Goal: Task Accomplishment & Management: Use online tool/utility

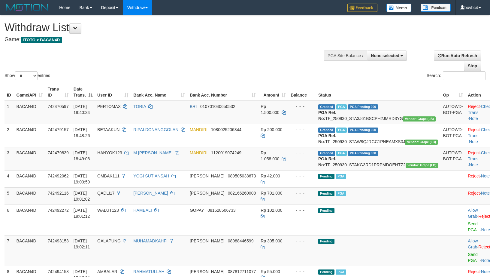
select select
select select "**"
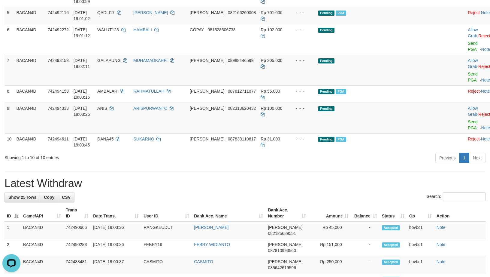
click at [396, 165] on div "Previous 1 Next" at bounding box center [347, 158] width 277 height 13
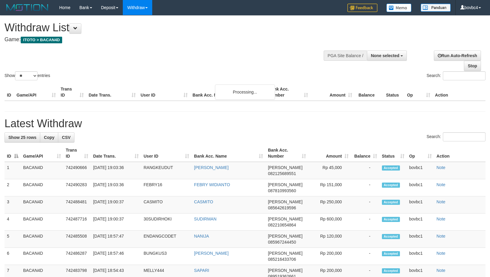
select select
select select "**"
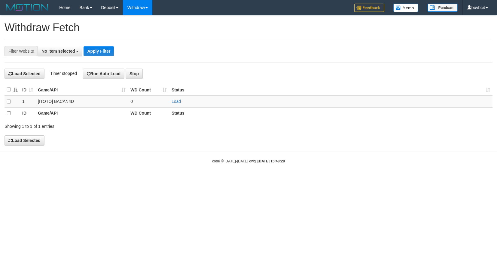
select select
click at [177, 103] on link "Load" at bounding box center [176, 101] width 9 height 5
click at [172, 104] on link "Load" at bounding box center [176, 101] width 9 height 5
click at [175, 102] on link "Load" at bounding box center [176, 101] width 9 height 5
click at [176, 100] on link "Load" at bounding box center [176, 101] width 9 height 5
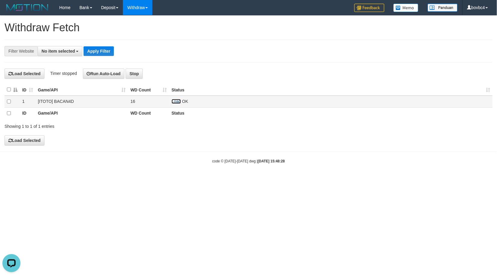
click at [175, 102] on link "Load" at bounding box center [176, 101] width 9 height 5
click at [178, 103] on link "Load" at bounding box center [176, 101] width 9 height 5
click at [177, 102] on link "Load" at bounding box center [176, 101] width 9 height 5
click at [171, 104] on td "Load OK" at bounding box center [330, 102] width 323 height 12
click at [174, 103] on link "Load" at bounding box center [176, 101] width 9 height 5
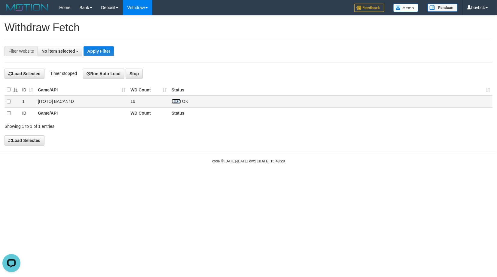
click at [178, 104] on link "Load" at bounding box center [176, 101] width 9 height 5
click at [174, 104] on link "Load" at bounding box center [176, 101] width 9 height 5
click at [176, 99] on td "Load OK" at bounding box center [330, 102] width 323 height 12
click at [173, 105] on td "Load OK" at bounding box center [330, 102] width 323 height 12
click at [174, 102] on link "Load" at bounding box center [176, 101] width 9 height 5
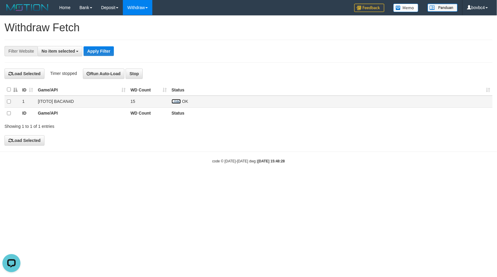
click at [176, 104] on link "Load" at bounding box center [176, 101] width 9 height 5
click at [177, 102] on link "Load" at bounding box center [176, 101] width 9 height 5
click at [177, 103] on link "Load" at bounding box center [176, 101] width 9 height 5
click at [178, 103] on link "Load" at bounding box center [176, 101] width 9 height 5
click at [178, 101] on link "Load" at bounding box center [176, 101] width 9 height 5
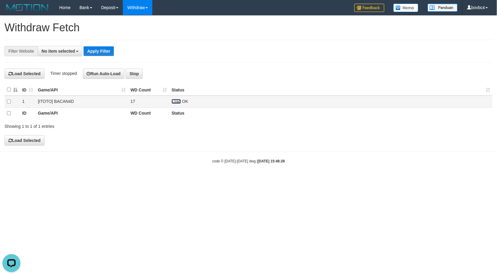
click at [176, 101] on link "Load" at bounding box center [176, 101] width 9 height 5
click at [185, 101] on span "OK" at bounding box center [185, 101] width 6 height 5
click at [178, 101] on link "Load" at bounding box center [176, 101] width 9 height 5
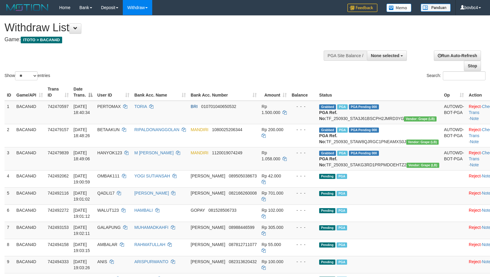
select select
select select "**"
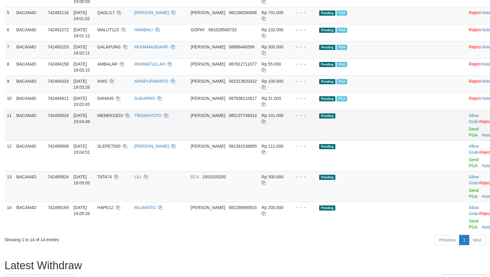
scroll to position [225, 0]
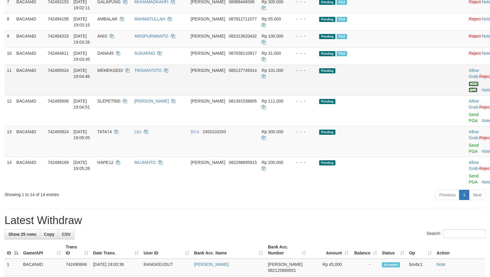
click at [469, 92] on link "Send PGA" at bounding box center [474, 86] width 10 height 11
click at [469, 123] on link "Send PGA" at bounding box center [474, 117] width 10 height 11
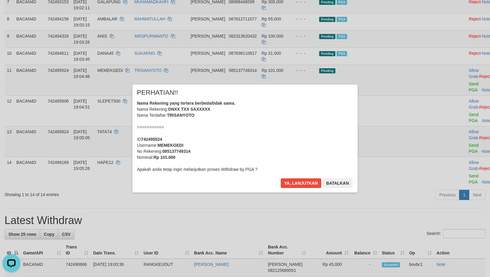
scroll to position [0, 0]
click at [302, 182] on button "Ya, lanjutkan" at bounding box center [301, 183] width 41 height 10
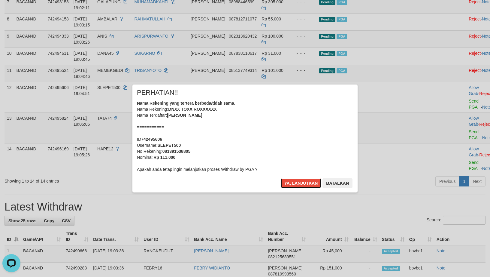
click at [290, 181] on button "Ya, lanjutkan" at bounding box center [301, 183] width 41 height 10
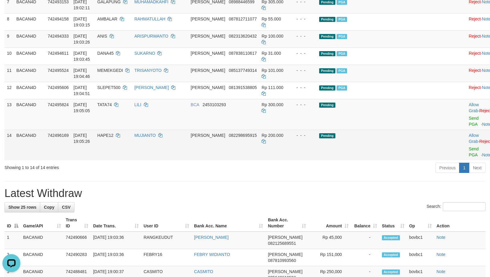
drag, startPoint x: 447, startPoint y: 172, endPoint x: 454, endPoint y: 174, distance: 6.8
click at [467, 160] on td "Allow Grab · Reject Send PGA · Note" at bounding box center [482, 144] width 30 height 31
click at [469, 157] on link "Send PGA" at bounding box center [474, 151] width 10 height 11
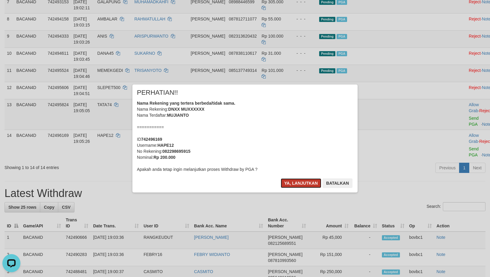
click at [306, 180] on button "Ya, lanjutkan" at bounding box center [301, 183] width 41 height 10
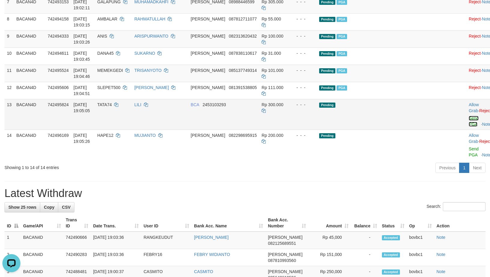
click at [469, 126] on link "Send PGA" at bounding box center [474, 121] width 10 height 11
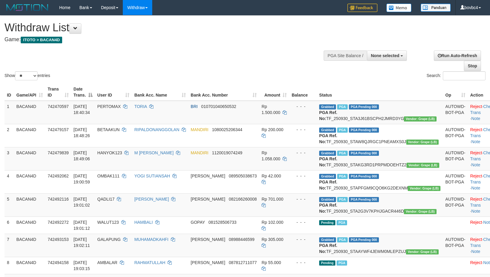
select select
select select "**"
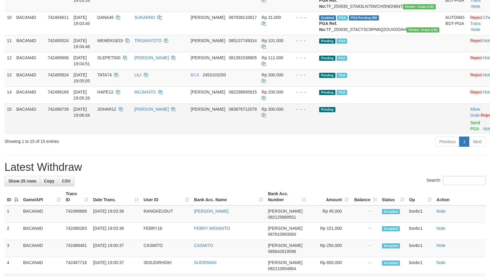
scroll to position [287, 0]
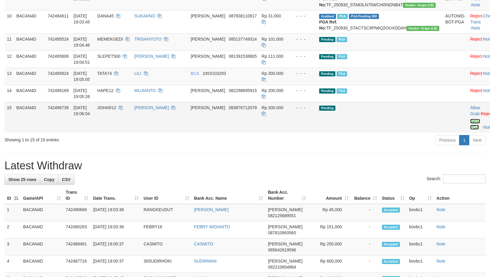
click at [470, 129] on link "Send PGA" at bounding box center [475, 124] width 10 height 11
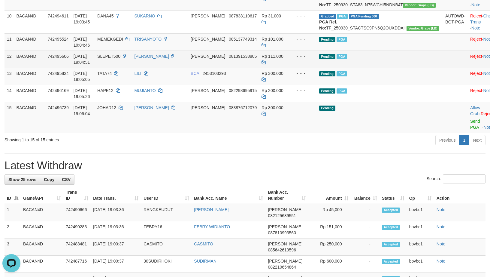
scroll to position [0, 0]
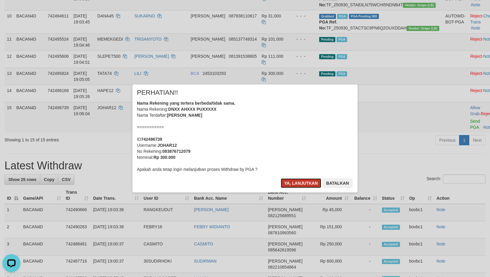
click at [290, 184] on button "Ya, lanjutkan" at bounding box center [301, 183] width 41 height 10
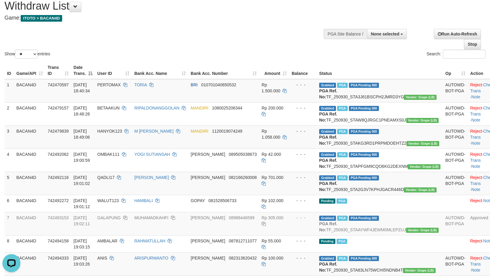
scroll to position [16, 0]
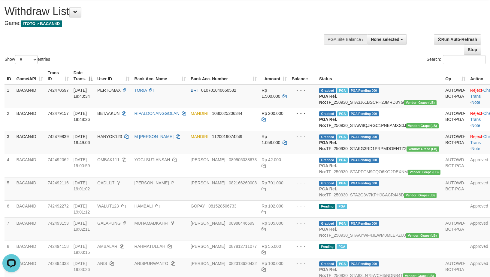
click at [181, 51] on div "Show ** ** ** *** entries Search:" at bounding box center [245, 32] width 490 height 66
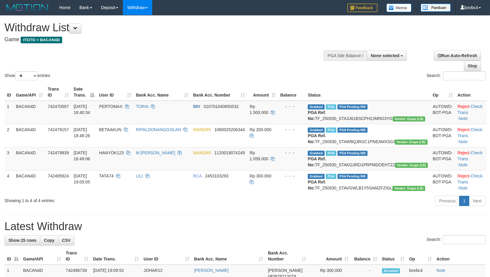
select select
select select "**"
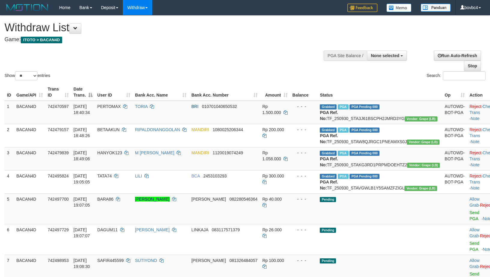
select select
select select "**"
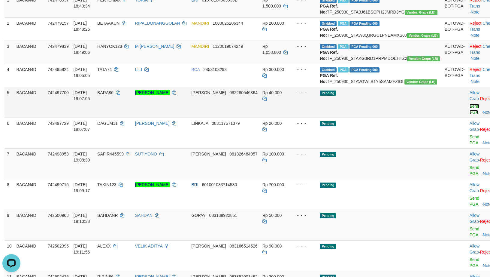
click at [470, 114] on link "Send PGA" at bounding box center [475, 109] width 10 height 11
click at [470, 176] on link "Send PGA" at bounding box center [475, 170] width 10 height 11
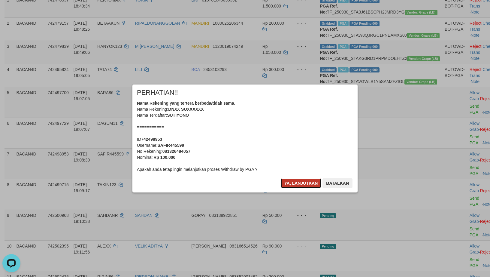
click at [306, 184] on button "Ya, lanjutkan" at bounding box center [301, 183] width 41 height 10
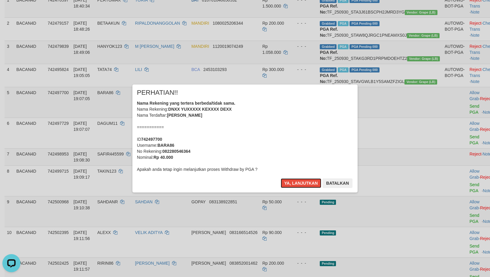
click at [306, 184] on button "Ya, lanjutkan" at bounding box center [301, 183] width 41 height 10
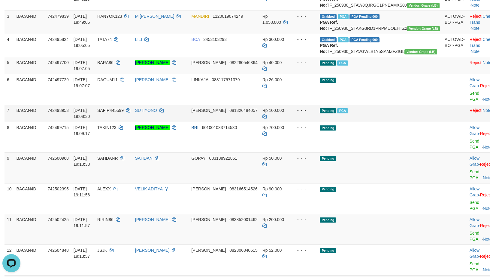
scroll to position [151, 0]
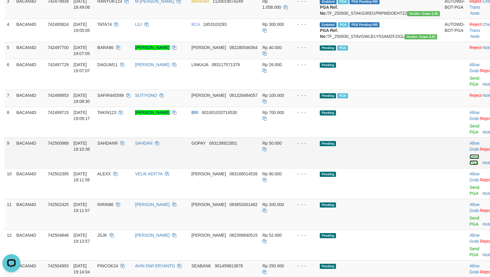
click at [470, 165] on link "Send PGA" at bounding box center [475, 159] width 10 height 11
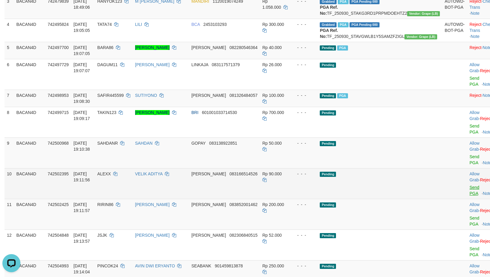
click at [470, 193] on link "Send PGA" at bounding box center [475, 190] width 10 height 11
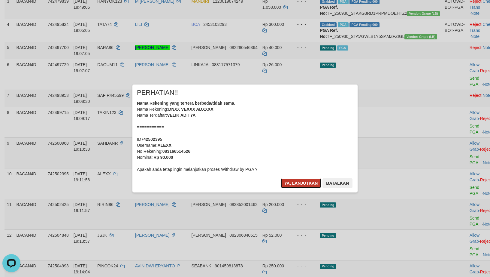
click at [306, 181] on button "Ya, lanjutkan" at bounding box center [301, 183] width 41 height 10
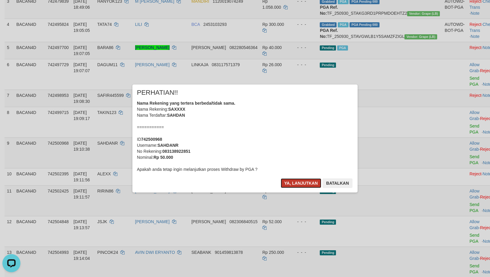
click at [303, 181] on button "Ya, lanjutkan" at bounding box center [301, 183] width 41 height 10
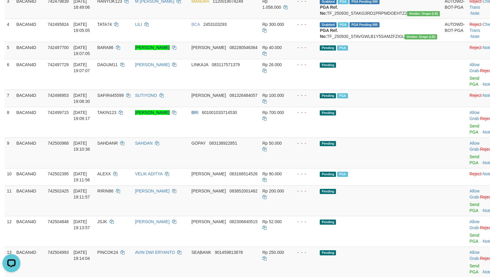
scroll to position [196, 0]
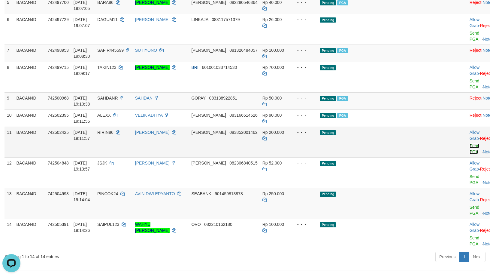
click at [470, 154] on link "Send PGA" at bounding box center [475, 148] width 10 height 11
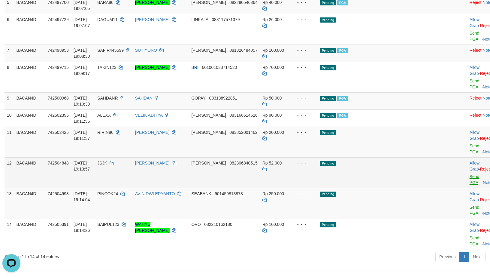
click at [470, 182] on link "Send PGA" at bounding box center [475, 179] width 10 height 11
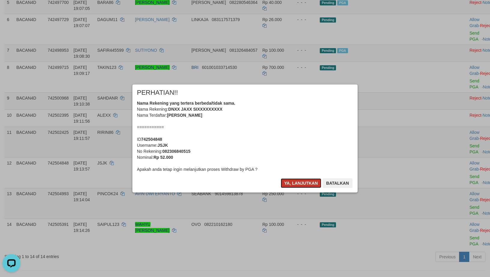
click at [306, 182] on button "Ya, lanjutkan" at bounding box center [301, 183] width 41 height 10
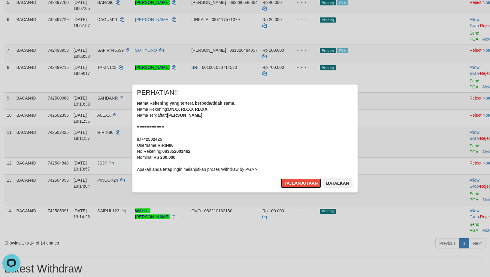
click at [300, 182] on button "Ya, lanjutkan" at bounding box center [301, 183] width 41 height 10
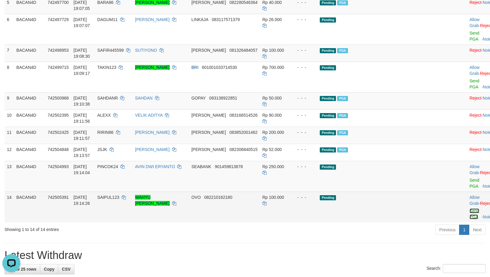
click at [470, 218] on link "Send PGA" at bounding box center [475, 213] width 10 height 11
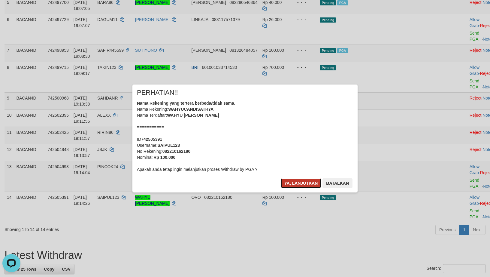
click at [303, 182] on button "Ya, lanjutkan" at bounding box center [301, 183] width 41 height 10
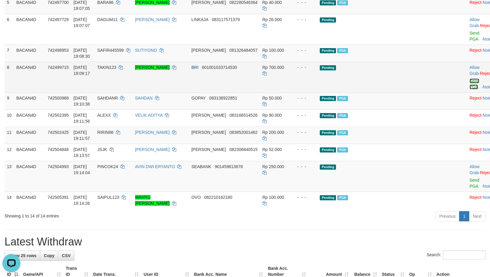
click at [470, 89] on link "Send PGA" at bounding box center [475, 83] width 10 height 11
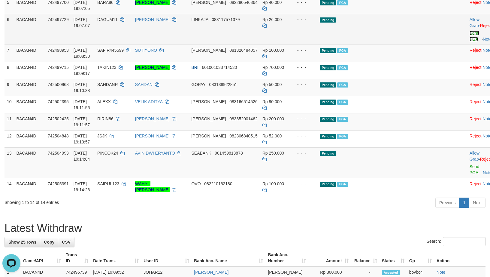
click at [470, 41] on link "Send PGA" at bounding box center [475, 36] width 10 height 11
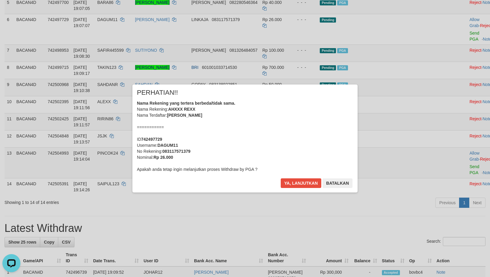
click at [461, 187] on div "× PERHATIAN!! Nama Rekening yang tertera berbeda/tidak sama. Nama Rekening: AHX…" at bounding box center [245, 138] width 490 height 132
click at [307, 182] on button "Ya, lanjutkan" at bounding box center [301, 183] width 41 height 10
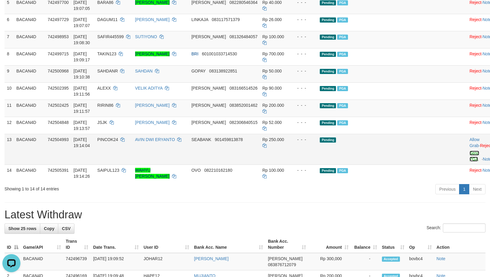
click at [470, 161] on link "Send PGA" at bounding box center [475, 156] width 10 height 11
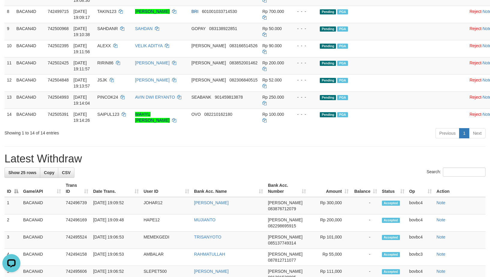
scroll to position [270, 0]
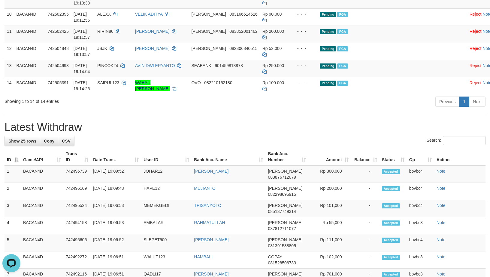
drag, startPoint x: 192, startPoint y: 146, endPoint x: 190, endPoint y: 129, distance: 17.2
click at [192, 146] on div "**********" at bounding box center [245, 186] width 490 height 882
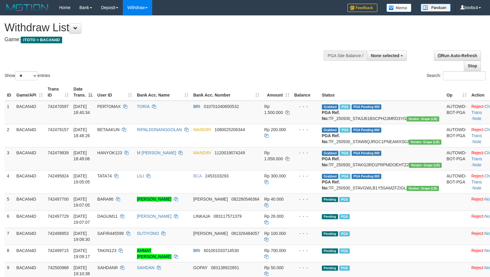
select select
select select "**"
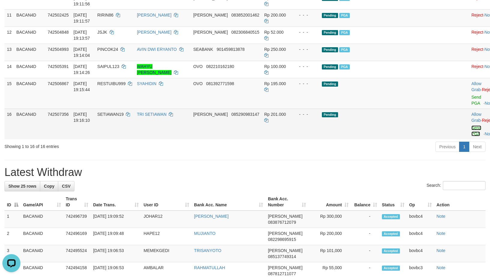
click at [472, 136] on link "Send PGA" at bounding box center [477, 130] width 10 height 11
click at [472, 105] on link "Send PGA" at bounding box center [477, 100] width 10 height 11
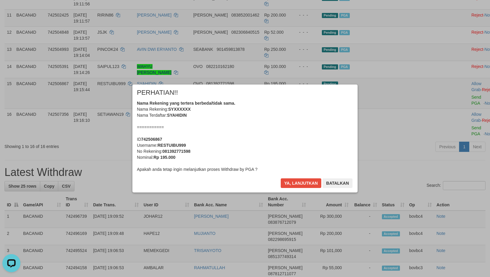
click at [312, 178] on div "× PERHATIAN!! Nama Rekening yang tertera berbeda/tidak sama. Nama Rekening: SYX…" at bounding box center [244, 138] width 225 height 108
click at [310, 184] on button "Ya, lanjutkan" at bounding box center [301, 183] width 41 height 10
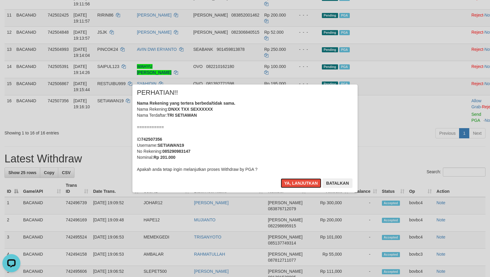
click at [310, 184] on button "Ya, lanjutkan" at bounding box center [301, 183] width 41 height 10
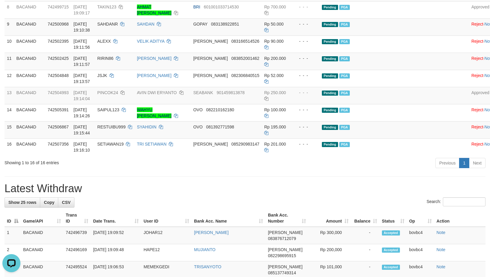
scroll to position [242, 0]
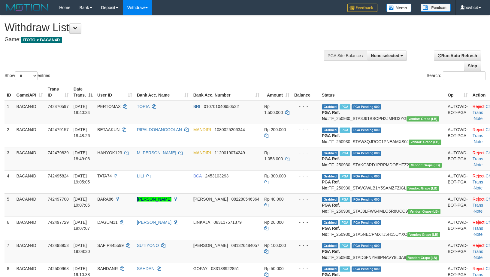
select select
select select "**"
click at [391, 46] on div at bounding box center [372, 55] width 67 height 18
click at [389, 59] on button "None selected" at bounding box center [387, 55] width 40 height 10
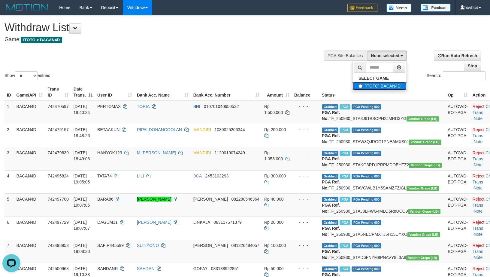
click at [381, 85] on label "[ITOTO] BACAN4D" at bounding box center [380, 86] width 54 height 8
select select "****"
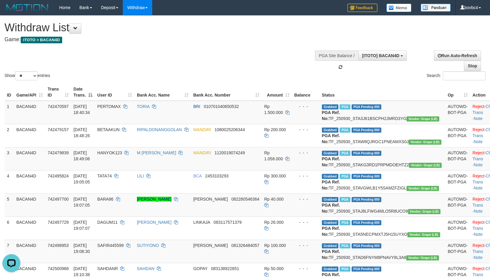
scroll to position [5, 0]
click at [242, 61] on div "Show ** ** ** *** entries Search:" at bounding box center [245, 49] width 490 height 66
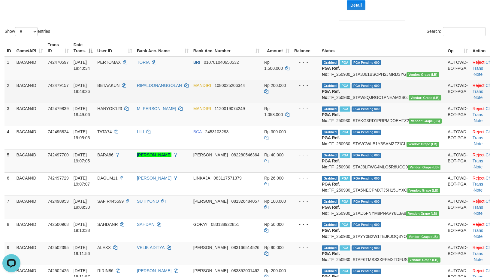
scroll to position [0, 0]
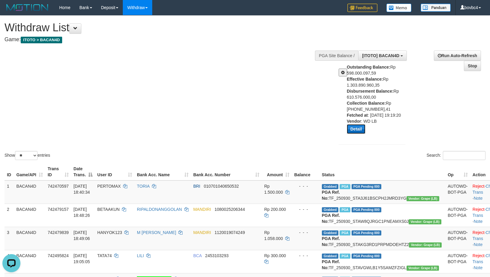
click at [352, 125] on button "Detail" at bounding box center [356, 129] width 19 height 10
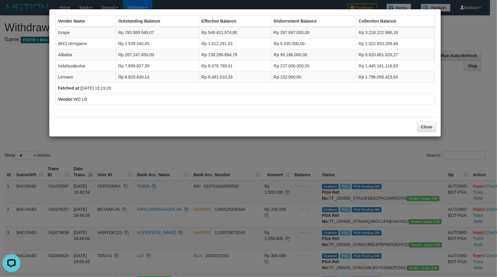
click at [319, 164] on div "Vendor Name Outstanding Balance Effective Balance Disbursment Balance Collectio…" at bounding box center [248, 138] width 497 height 277
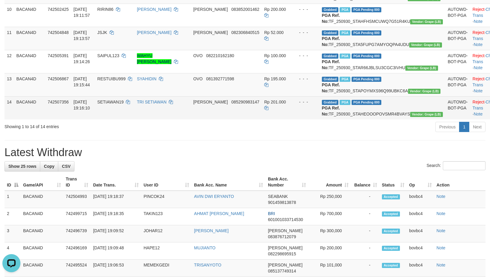
scroll to position [406, 0]
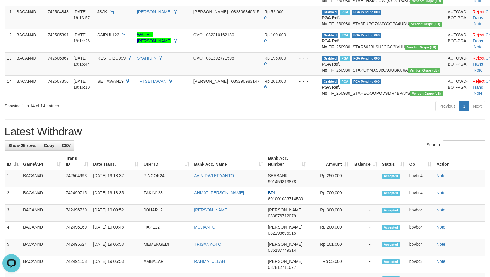
click at [241, 113] on div "Previous 1 Next" at bounding box center [347, 106] width 277 height 13
click at [243, 113] on div "Previous 1 Next" at bounding box center [347, 106] width 277 height 13
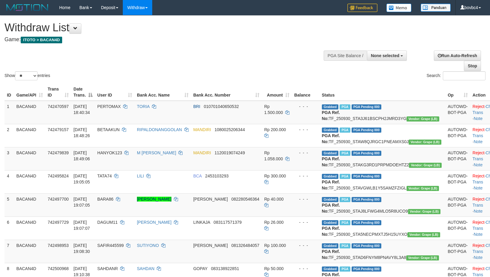
select select
select select "**"
select select
select select "**"
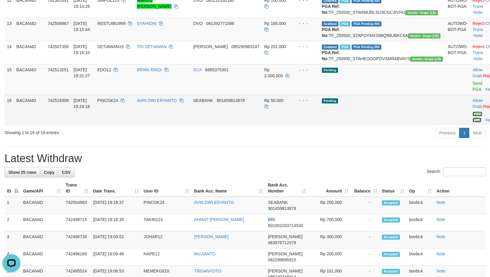
click at [473, 122] on link "Send PGA" at bounding box center [478, 116] width 10 height 11
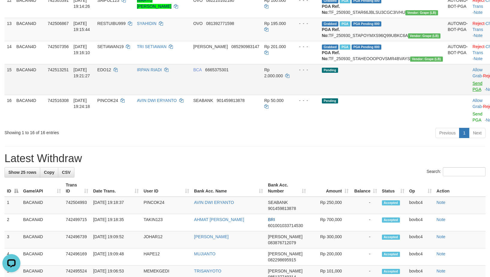
click at [473, 92] on link "Send PGA" at bounding box center [478, 86] width 10 height 11
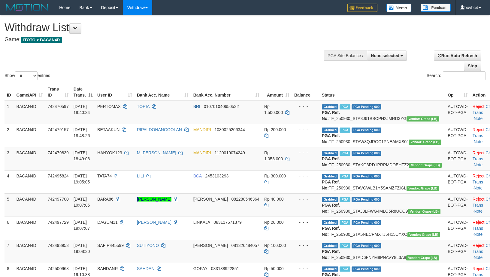
select select
select select "**"
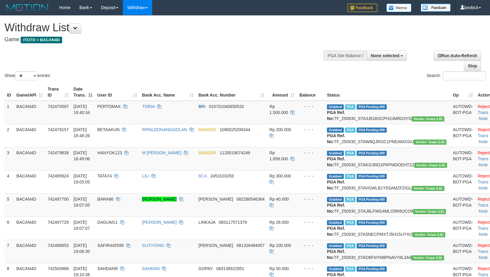
select select
select select "**"
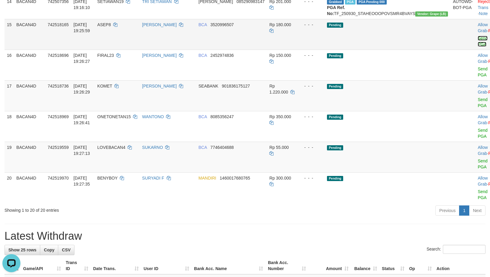
click at [478, 47] on link "Send PGA" at bounding box center [483, 41] width 10 height 11
click at [478, 77] on link "Send PGA" at bounding box center [483, 71] width 10 height 11
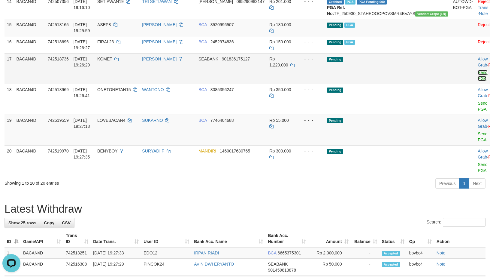
click at [478, 81] on link "Send PGA" at bounding box center [483, 75] width 10 height 11
click at [476, 114] on td "Allow Grab · Reject Send PGA · Note" at bounding box center [491, 99] width 30 height 31
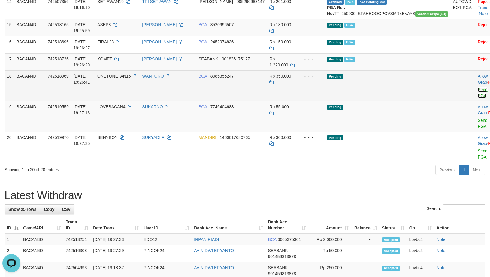
click at [478, 98] on link "Send PGA" at bounding box center [483, 92] width 10 height 11
click at [478, 129] on link "Send PGA" at bounding box center [483, 123] width 10 height 11
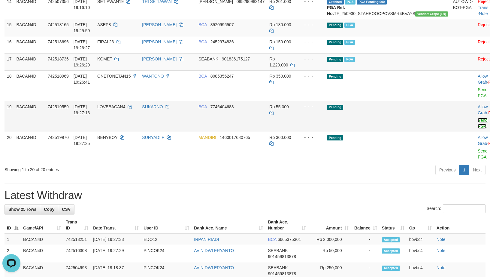
click at [478, 129] on link "Send PGA" at bounding box center [483, 123] width 10 height 11
click at [478, 159] on link "Send PGA" at bounding box center [483, 153] width 10 height 11
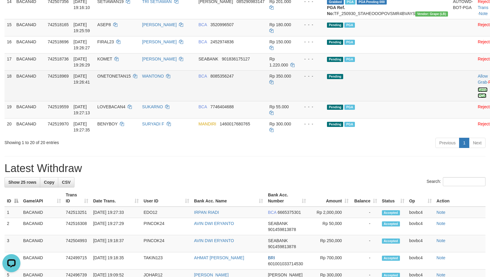
click at [478, 98] on link "Send PGA" at bounding box center [483, 92] width 10 height 11
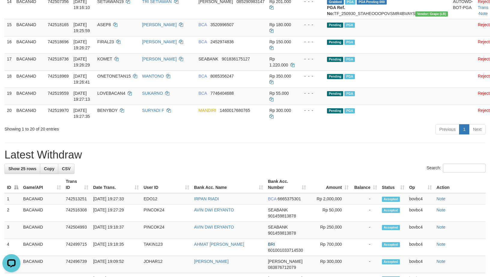
click at [257, 224] on div "**********" at bounding box center [245, 129] width 490 height 1039
drag, startPoint x: 293, startPoint y: 214, endPoint x: 288, endPoint y: 212, distance: 5.6
click at [293, 136] on div "Previous 1 Next" at bounding box center [347, 129] width 277 height 13
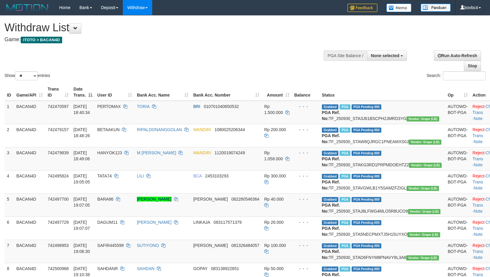
select select
select select "**"
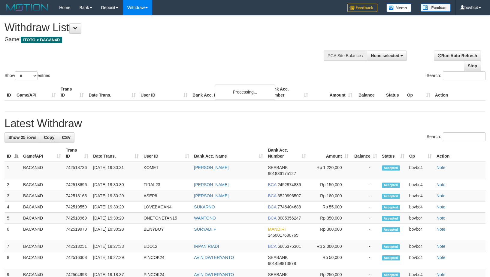
select select
select select "**"
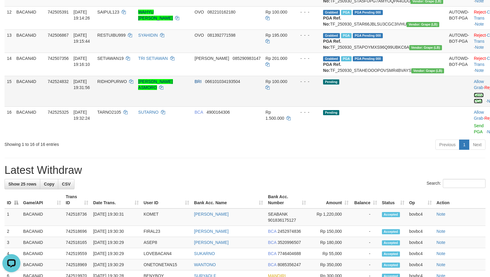
click at [474, 103] on link "Send PGA" at bounding box center [479, 98] width 10 height 11
click at [474, 134] on link "Send PGA" at bounding box center [479, 128] width 10 height 11
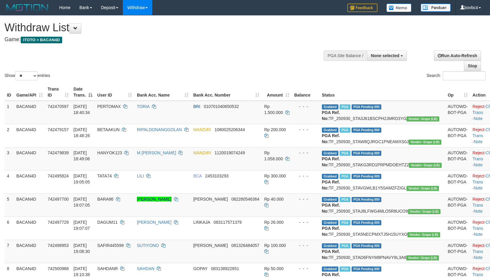
select select
select select "**"
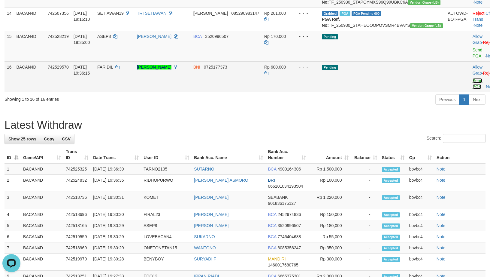
click at [473, 89] on link "Send PGA" at bounding box center [478, 83] width 10 height 11
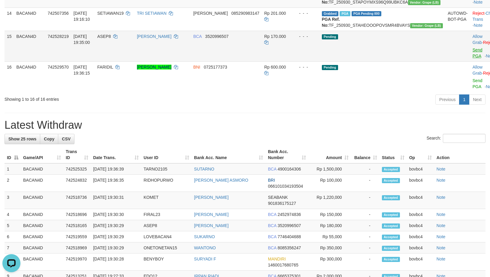
click at [473, 58] on link "Send PGA" at bounding box center [478, 52] width 10 height 11
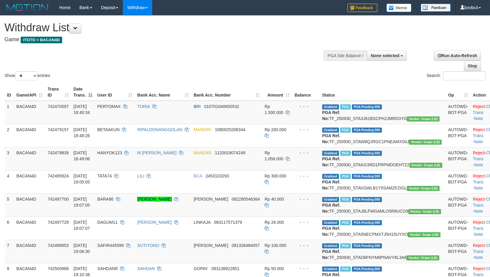
select select
select select "**"
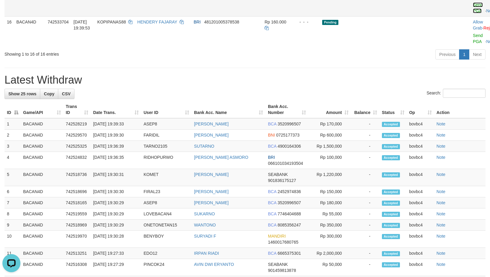
click at [473, 13] on link "Send PGA" at bounding box center [478, 7] width 10 height 11
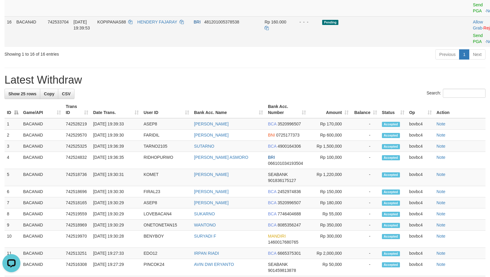
click at [473, 44] on link "Send PGA" at bounding box center [478, 38] width 10 height 11
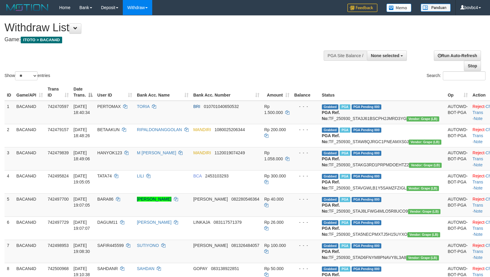
select select
select select "**"
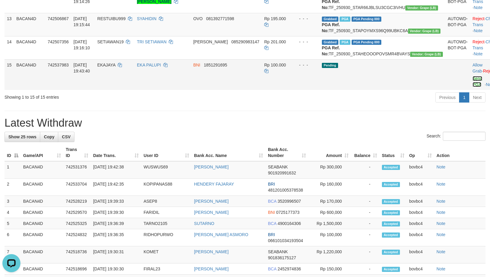
click at [473, 87] on link "Send PGA" at bounding box center [478, 81] width 10 height 11
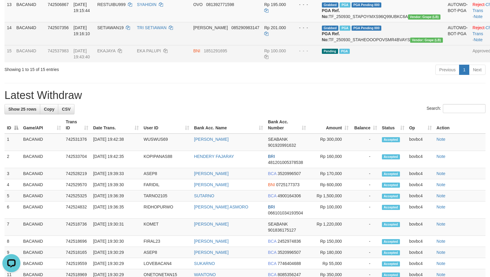
scroll to position [320, 0]
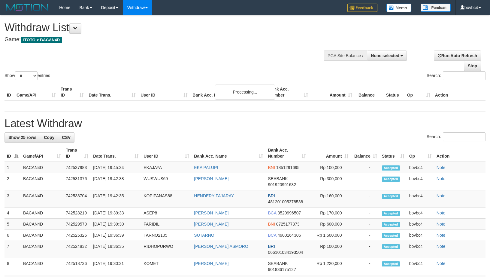
select select
select select "**"
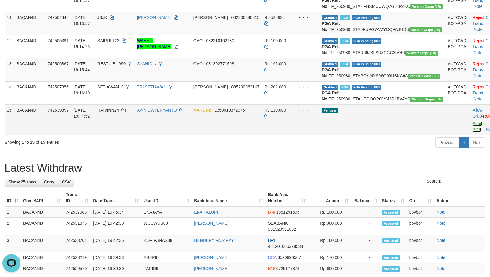
click at [473, 132] on link "Send PGA" at bounding box center [478, 126] width 10 height 11
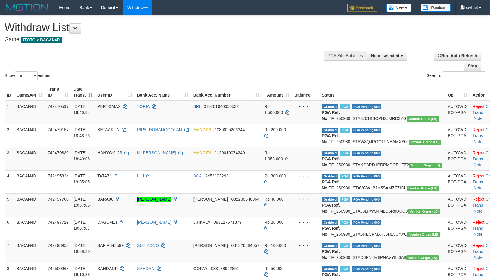
select select
select select "**"
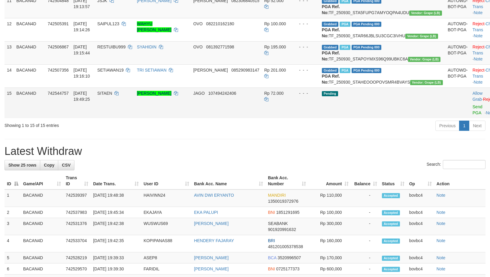
scroll to position [320, 0]
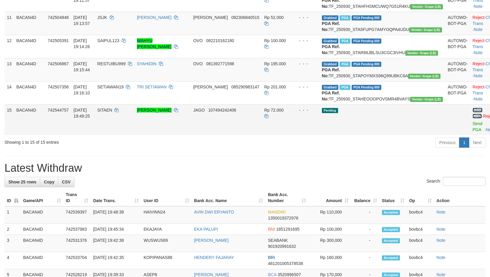
click at [473, 118] on link "Allow Grab" at bounding box center [478, 113] width 10 height 11
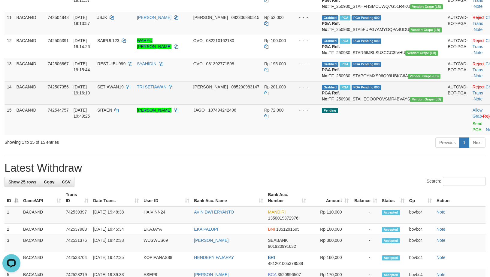
scroll to position [0, 0]
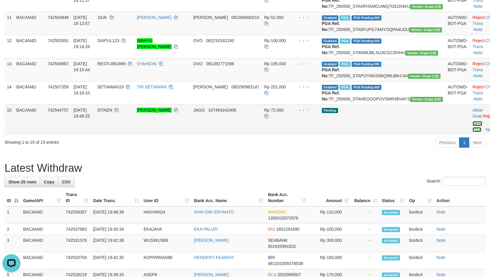
click at [473, 132] on link "Send PGA" at bounding box center [478, 126] width 10 height 11
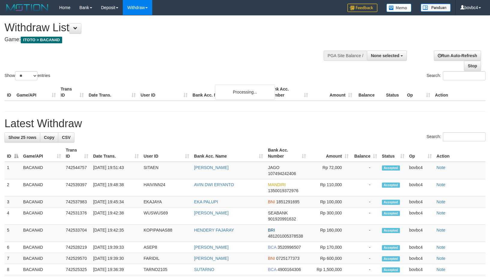
select select
select select "**"
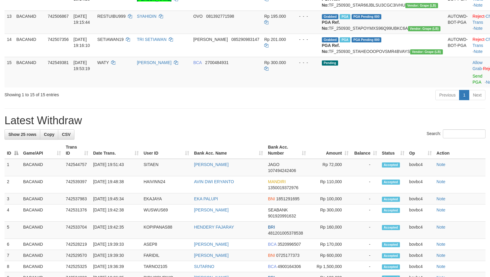
scroll to position [382, 0]
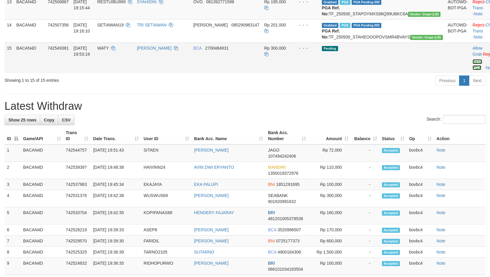
click at [473, 70] on link "Send PGA" at bounding box center [478, 64] width 10 height 11
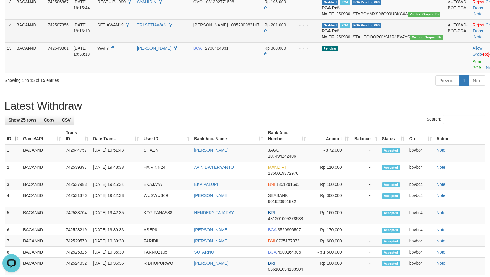
scroll to position [0, 0]
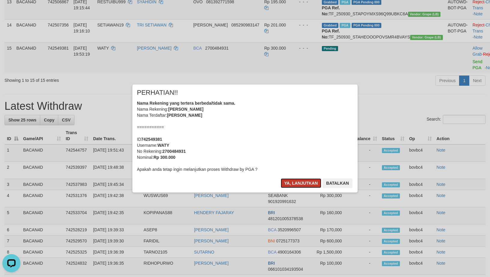
click at [309, 179] on button "Ya, lanjutkan" at bounding box center [301, 183] width 41 height 10
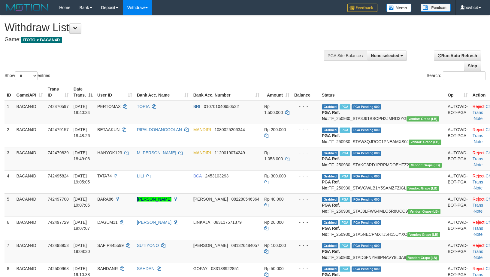
select select
select select "**"
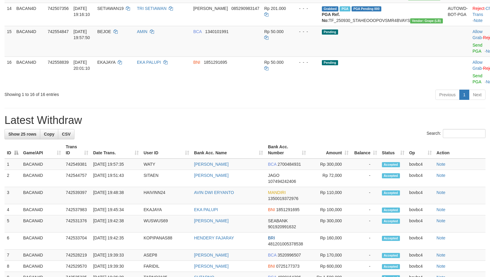
scroll to position [382, 0]
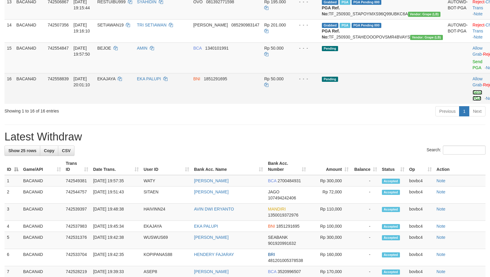
click at [473, 101] on link "Send PGA" at bounding box center [478, 95] width 10 height 11
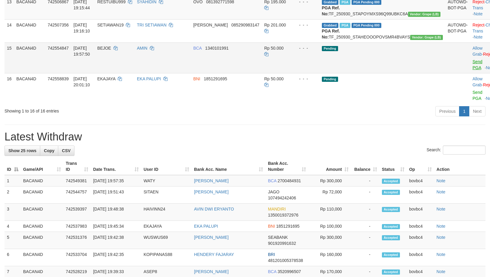
click at [473, 70] on link "Send PGA" at bounding box center [478, 64] width 10 height 11
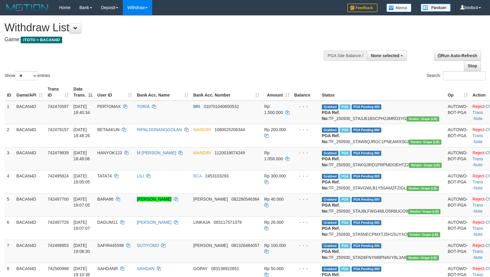
select select
select select "**"
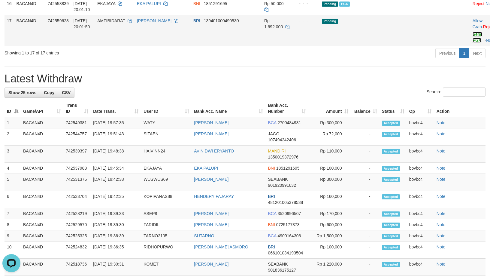
click at [473, 43] on link "Send PGA" at bounding box center [478, 37] width 10 height 11
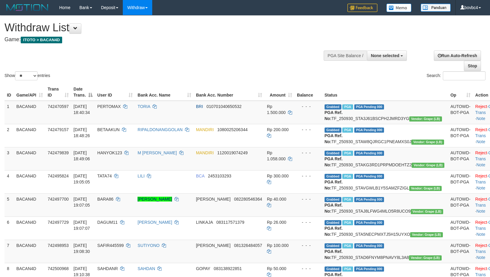
select select
select select "**"
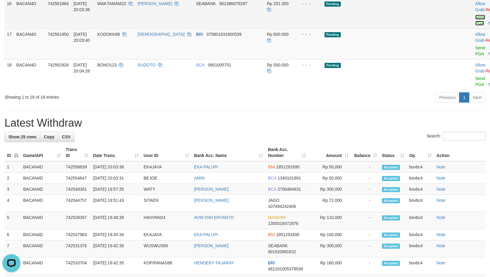
click at [476, 26] on link "Send PGA" at bounding box center [481, 20] width 10 height 11
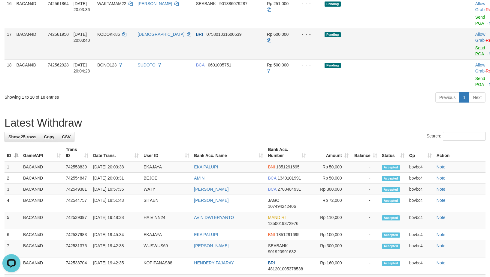
click at [476, 56] on link "Send PGA" at bounding box center [481, 50] width 10 height 11
click at [476, 87] on link "Send PGA" at bounding box center [481, 81] width 10 height 11
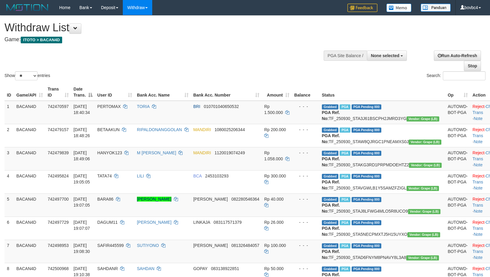
select select
select select "**"
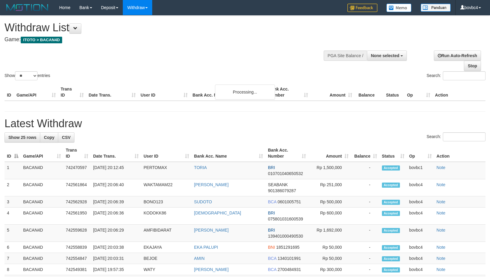
select select
select select "**"
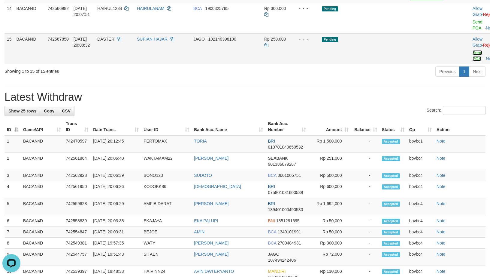
click at [473, 61] on link "Send PGA" at bounding box center [478, 55] width 10 height 11
click at [473, 30] on link "Send PGA" at bounding box center [478, 25] width 10 height 11
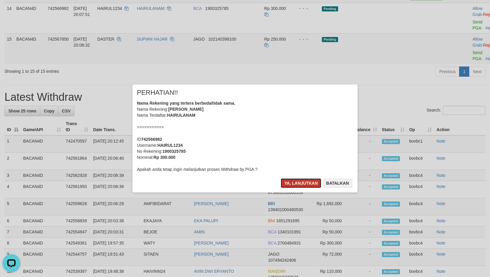
click at [299, 186] on button "Ya, lanjutkan" at bounding box center [301, 183] width 41 height 10
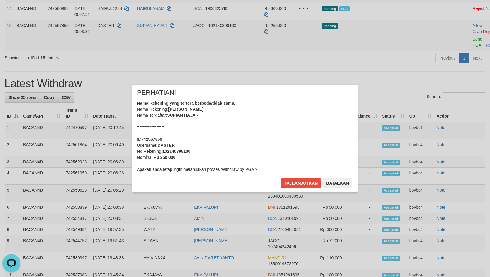
click at [300, 177] on div "× PERHATIAN!! Nama Rekening yang tertera berbeda/tidak sama. Nama Rekening: [PE…" at bounding box center [244, 138] width 225 height 108
click at [300, 181] on button "Ya, lanjutkan" at bounding box center [301, 183] width 41 height 10
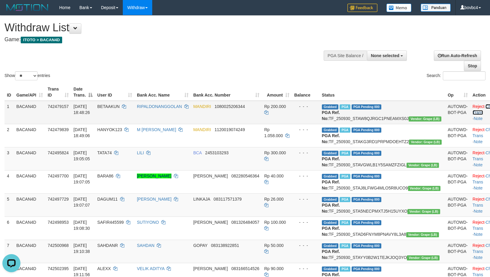
click at [473, 108] on link "Check Trans" at bounding box center [485, 109] width 25 height 11
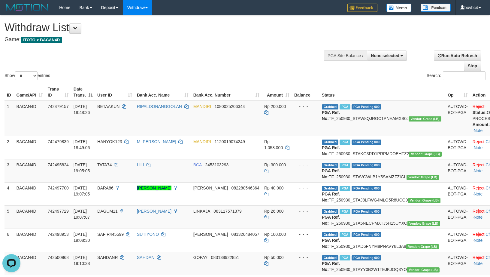
click at [260, 45] on div "**********" at bounding box center [165, 31] width 321 height 30
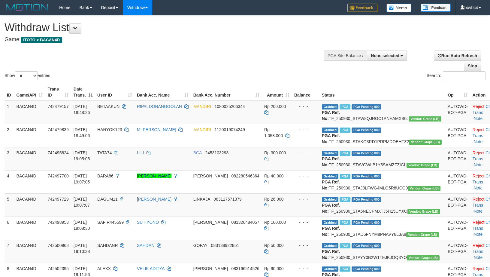
select select
select select "**"
click at [224, 76] on div "Show ** ** ** *** entries" at bounding box center [123, 76] width 236 height 11
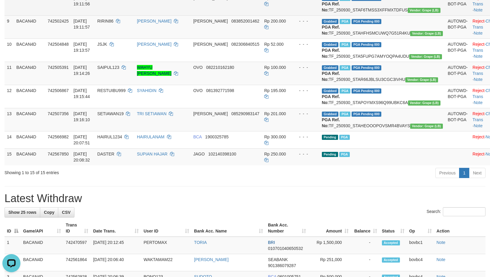
scroll to position [315, 0]
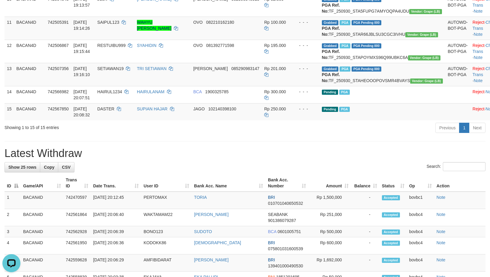
click at [254, 135] on div "Previous 1 Next" at bounding box center [347, 128] width 277 height 13
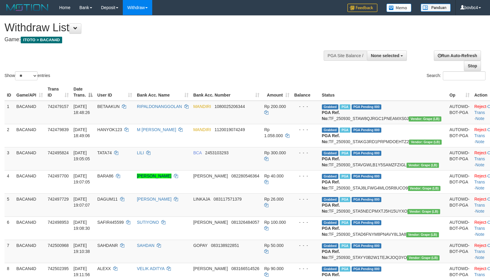
select select
select select "**"
select select
select select "**"
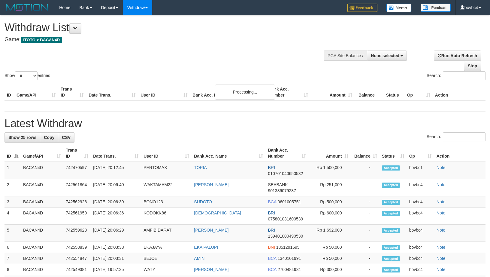
select select
select select "**"
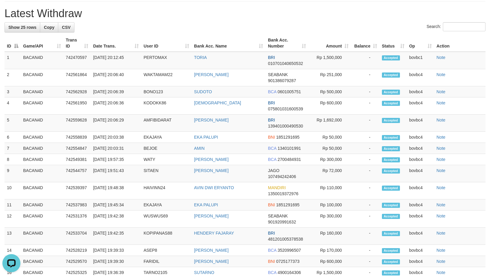
click at [219, 20] on h1 "Latest Withdraw" at bounding box center [245, 14] width 481 height 12
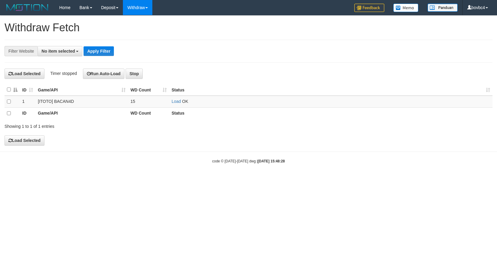
select select
click at [174, 103] on link "Load" at bounding box center [176, 101] width 9 height 5
drag, startPoint x: 173, startPoint y: 97, endPoint x: 173, endPoint y: 102, distance: 5.1
click at [173, 98] on td "Load OK" at bounding box center [330, 102] width 323 height 12
click at [174, 103] on link "Load" at bounding box center [176, 101] width 9 height 5
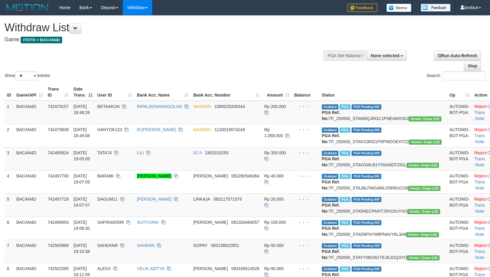
select select
select select "**"
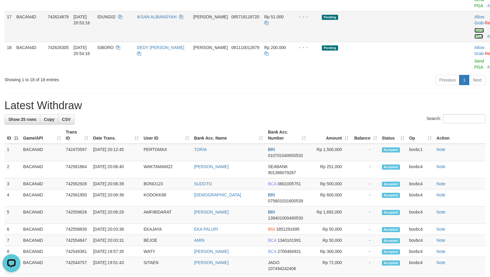
click at [475, 39] on link "Send PGA" at bounding box center [480, 33] width 10 height 11
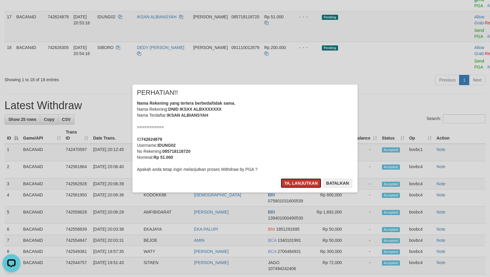
click at [301, 186] on button "Ya, lanjutkan" at bounding box center [301, 183] width 41 height 10
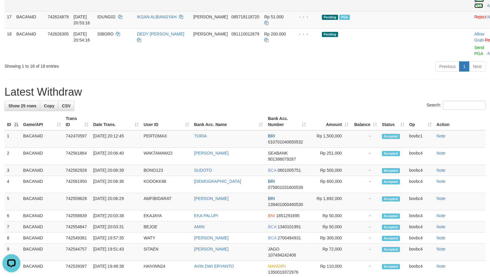
click at [475, 8] on link "Send PGA" at bounding box center [480, 2] width 10 height 11
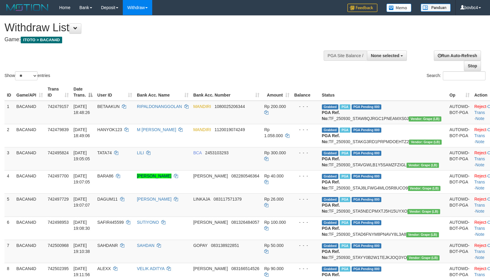
select select
select select "**"
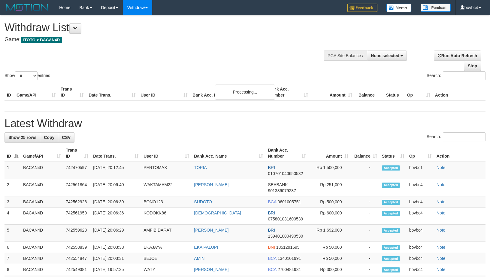
select select
select select "**"
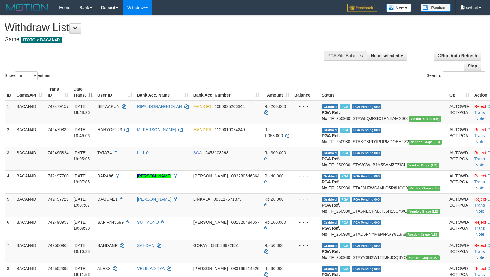
select select
select select "**"
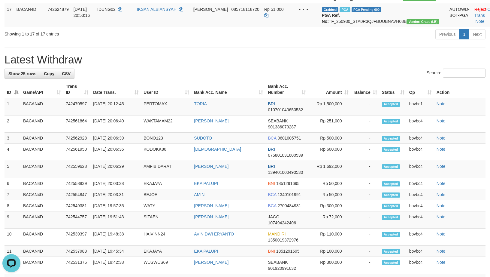
click at [254, 41] on div "Previous 1 Next" at bounding box center [347, 35] width 277 height 13
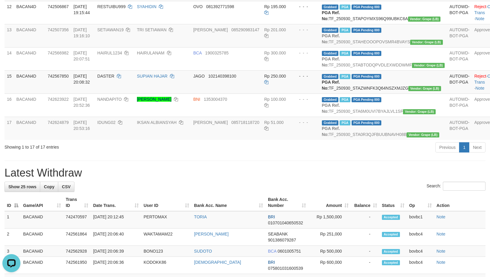
scroll to position [377, 0]
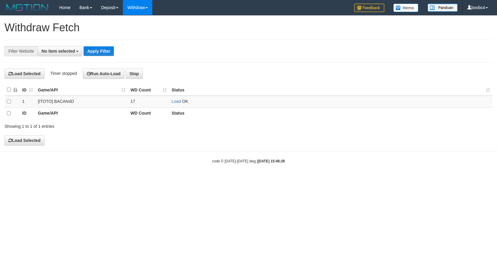
select select
click at [172, 101] on link "Load" at bounding box center [176, 101] width 9 height 5
click at [174, 103] on link "Load" at bounding box center [176, 101] width 9 height 5
click at [180, 101] on link "Load" at bounding box center [176, 101] width 9 height 5
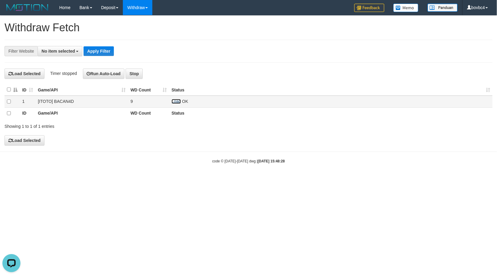
click at [178, 101] on link "Load" at bounding box center [176, 101] width 9 height 5
click at [174, 101] on link "Load" at bounding box center [176, 101] width 9 height 5
click at [176, 101] on link "Load" at bounding box center [176, 101] width 9 height 5
click at [178, 104] on link "Load" at bounding box center [176, 101] width 9 height 5
click at [173, 104] on link "Load" at bounding box center [176, 101] width 9 height 5
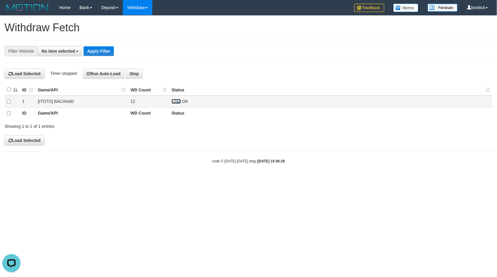
click at [173, 101] on link "Load" at bounding box center [176, 101] width 9 height 5
drag, startPoint x: 177, startPoint y: 97, endPoint x: 177, endPoint y: 102, distance: 5.1
click at [177, 100] on td "Load OK" at bounding box center [330, 102] width 323 height 12
click at [177, 102] on link "Load" at bounding box center [176, 101] width 9 height 5
click at [177, 106] on td "Load OK (1 repush, 0 success, 1 failed)" at bounding box center [330, 102] width 323 height 12
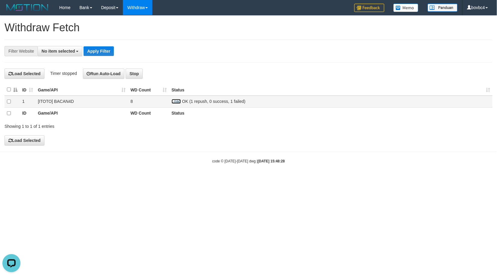
click at [177, 102] on link "Load" at bounding box center [176, 101] width 9 height 5
click at [172, 101] on link "Load" at bounding box center [176, 101] width 9 height 5
click at [176, 101] on link "Load" at bounding box center [176, 101] width 9 height 5
click at [172, 100] on link "Load" at bounding box center [176, 101] width 9 height 5
click at [175, 103] on link "Load" at bounding box center [176, 101] width 9 height 5
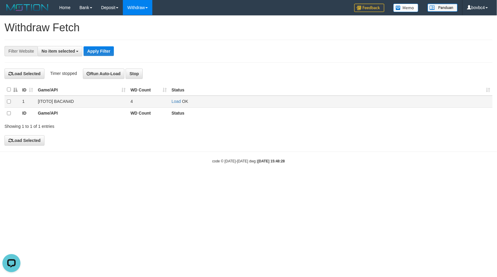
click at [174, 105] on td "Load OK" at bounding box center [330, 102] width 323 height 12
click at [177, 101] on link "Load" at bounding box center [176, 101] width 9 height 5
click at [178, 99] on td "Load OK" at bounding box center [330, 102] width 323 height 12
click at [172, 101] on link "Load" at bounding box center [176, 101] width 9 height 5
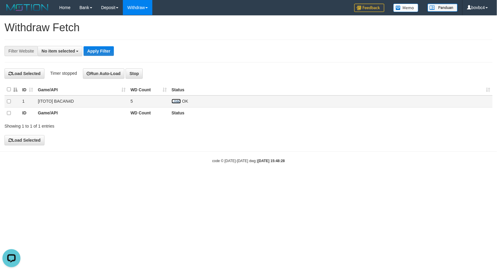
click at [177, 104] on link "Load" at bounding box center [176, 101] width 9 height 5
click at [176, 104] on link "Load" at bounding box center [176, 101] width 9 height 5
click at [176, 102] on link "Load" at bounding box center [176, 101] width 9 height 5
click at [177, 100] on link "Load" at bounding box center [176, 101] width 9 height 5
click at [175, 101] on link "Load" at bounding box center [176, 101] width 9 height 5
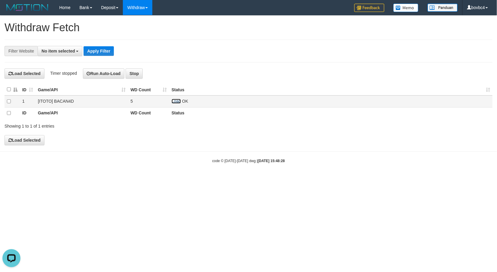
click at [174, 102] on link "Load" at bounding box center [176, 101] width 9 height 5
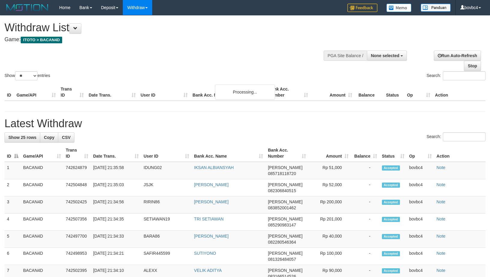
select select
select select "**"
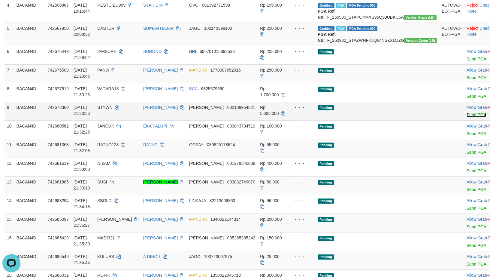
click at [467, 117] on link "Send PGA" at bounding box center [477, 114] width 20 height 5
click at [467, 136] on link "Send PGA" at bounding box center [477, 133] width 20 height 5
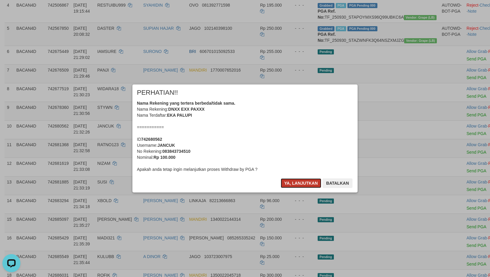
click at [290, 182] on button "Ya, lanjutkan" at bounding box center [301, 183] width 41 height 10
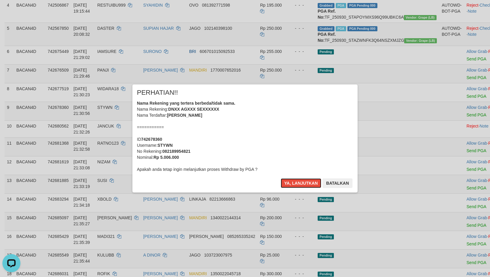
click at [290, 182] on button "Ya, lanjutkan" at bounding box center [301, 183] width 41 height 10
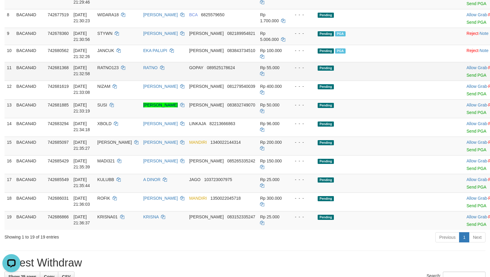
scroll to position [261, 0]
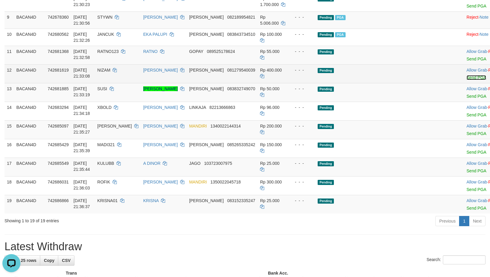
click at [467, 80] on link "Send PGA" at bounding box center [477, 77] width 20 height 5
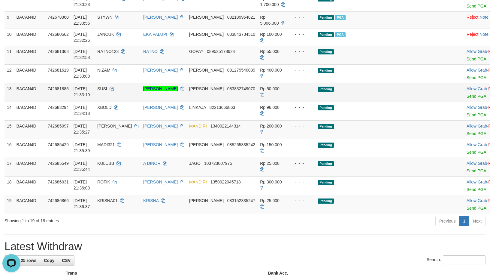
click at [467, 99] on link "Send PGA" at bounding box center [477, 96] width 20 height 5
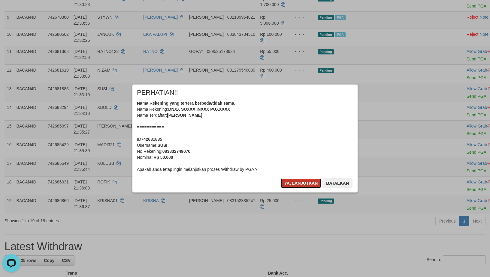
click at [305, 181] on button "Ya, lanjutkan" at bounding box center [301, 183] width 41 height 10
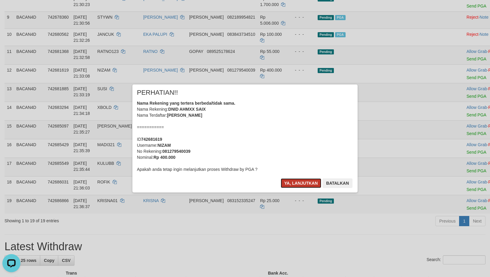
click at [305, 181] on button "Ya, lanjutkan" at bounding box center [301, 183] width 41 height 10
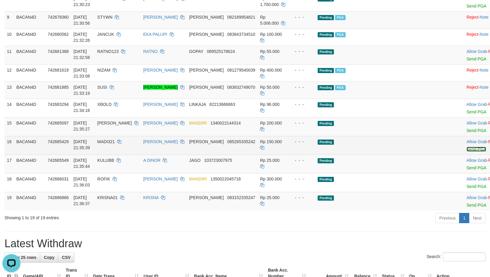
click at [467, 151] on link "Send PGA" at bounding box center [477, 149] width 20 height 5
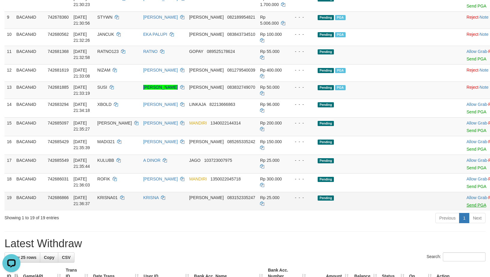
click at [467, 207] on link "Send PGA" at bounding box center [477, 204] width 20 height 5
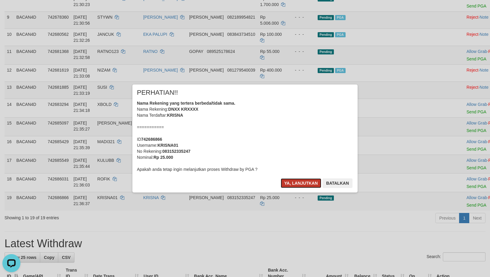
click at [299, 185] on button "Ya, lanjutkan" at bounding box center [301, 183] width 41 height 10
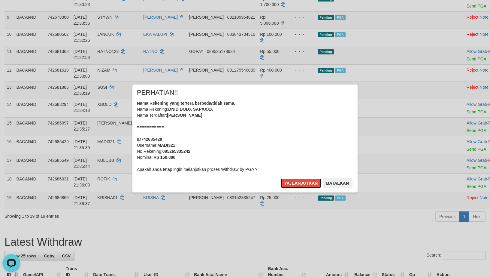
click at [299, 185] on button "Ya, lanjutkan" at bounding box center [301, 183] width 41 height 10
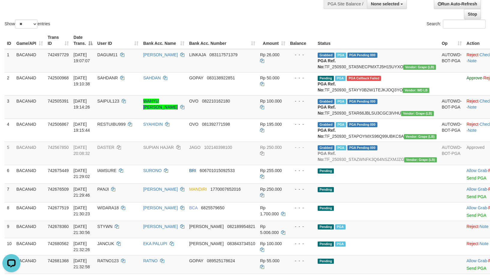
scroll to position [35, 0]
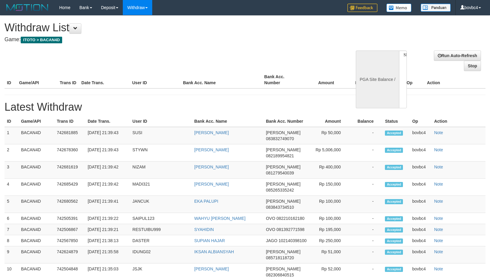
select select
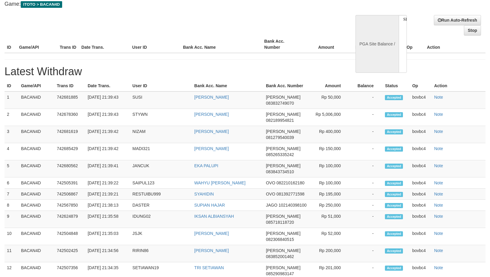
select select "**"
select select
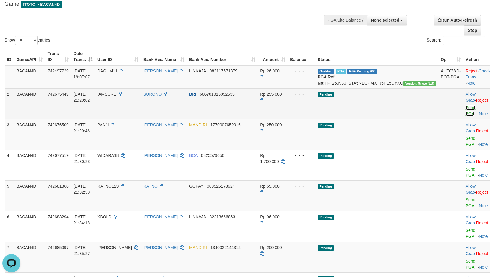
click at [466, 115] on link "Send PGA" at bounding box center [471, 110] width 10 height 11
click at [466, 136] on link "Send PGA" at bounding box center [471, 141] width 10 height 11
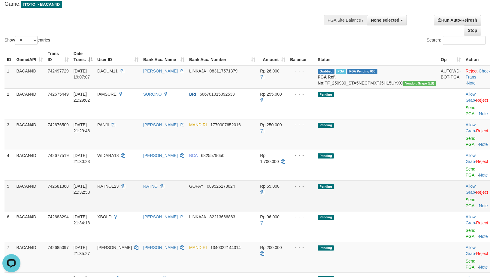
click at [464, 180] on td "Allow Grab · Reject Send PGA · Note" at bounding box center [479, 195] width 30 height 31
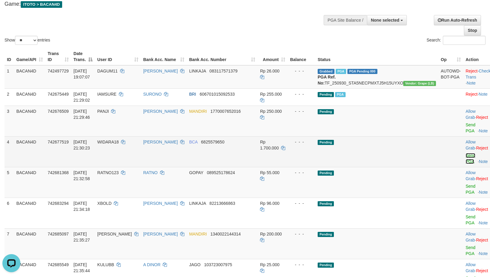
click at [466, 155] on link "Send PGA" at bounding box center [471, 158] width 10 height 11
click at [466, 130] on link "Send PGA" at bounding box center [471, 127] width 10 height 11
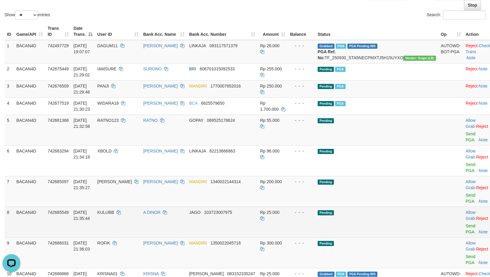
scroll to position [81, 0]
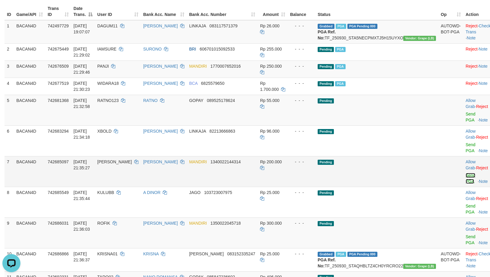
click at [466, 173] on link "Send PGA" at bounding box center [471, 178] width 10 height 11
click at [464, 197] on td "Allow Grab · Reject Send PGA · Note" at bounding box center [479, 202] width 30 height 31
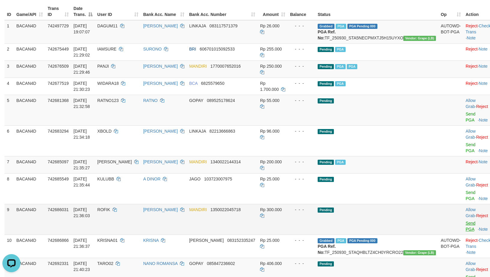
click at [464, 234] on td "Reject · Check Trans · Note" at bounding box center [479, 245] width 30 height 23
click at [466, 220] on link "Send PGA" at bounding box center [471, 225] width 10 height 11
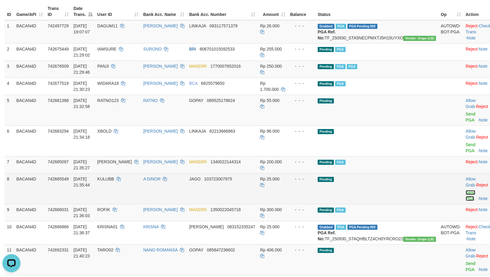
click at [466, 190] on link "Send PGA" at bounding box center [471, 195] width 10 height 11
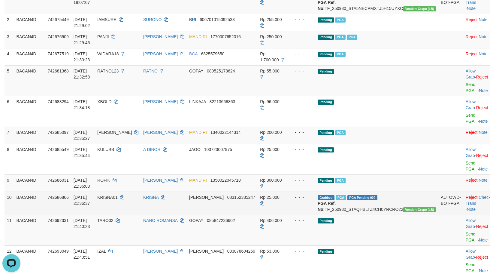
scroll to position [126, 0]
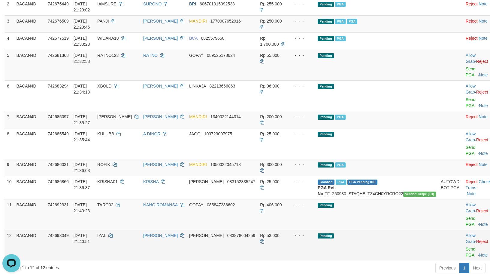
click at [464, 241] on td "Allow Grab · Reject Send PGA · Note" at bounding box center [479, 245] width 30 height 31
click at [466, 246] on link "Send PGA" at bounding box center [471, 251] width 10 height 11
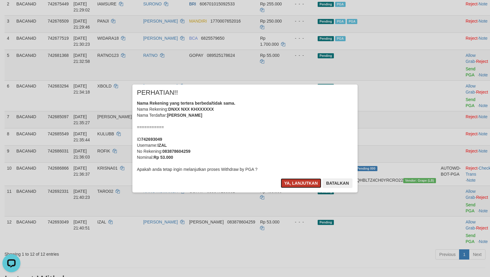
click at [304, 181] on button "Ya, lanjutkan" at bounding box center [301, 183] width 41 height 10
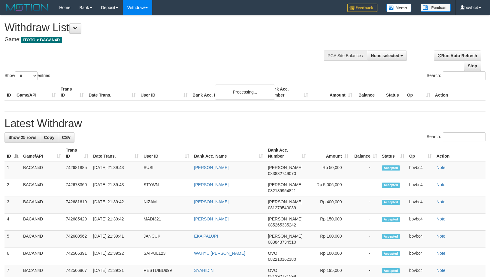
select select
select select "**"
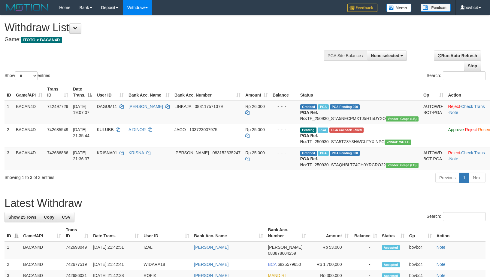
select select
select select "**"
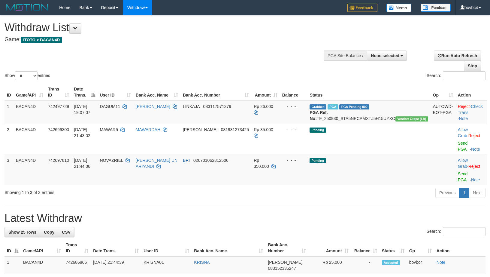
select select
select select "**"
click at [458, 172] on link "Send PGA" at bounding box center [463, 176] width 10 height 11
click at [458, 151] on link "Send PGA" at bounding box center [463, 146] width 10 height 11
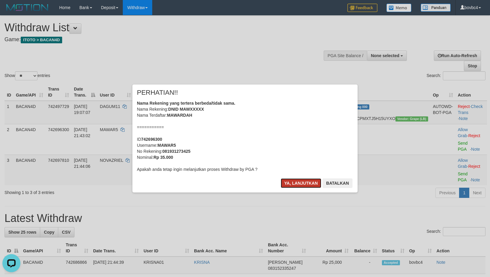
click at [293, 178] on button "Ya, lanjutkan" at bounding box center [301, 183] width 41 height 10
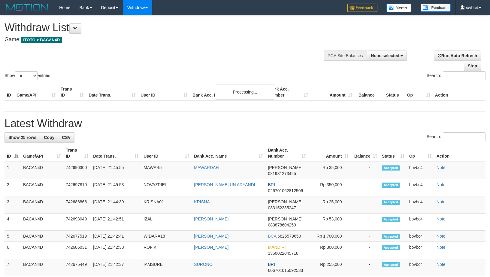
select select
select select "**"
select select
select select "**"
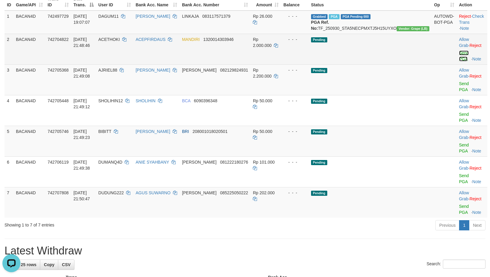
click at [459, 59] on link "Send PGA" at bounding box center [464, 55] width 10 height 11
click at [460, 112] on link "Send PGA" at bounding box center [464, 117] width 10 height 11
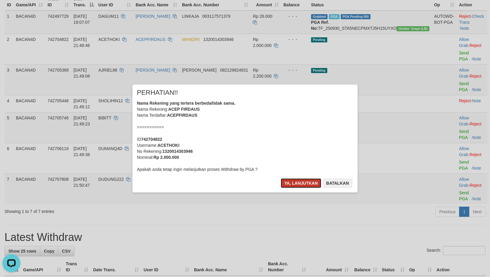
click at [303, 180] on button "Ya, lanjutkan" at bounding box center [301, 183] width 41 height 10
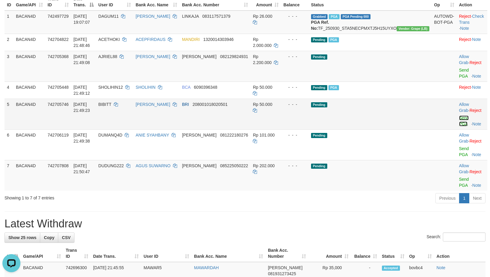
click at [459, 117] on link "Send PGA" at bounding box center [464, 120] width 10 height 11
click at [460, 76] on link "Send PGA" at bounding box center [464, 73] width 10 height 11
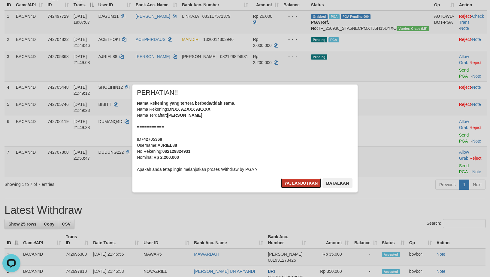
click at [312, 183] on button "Ya, lanjutkan" at bounding box center [301, 183] width 41 height 10
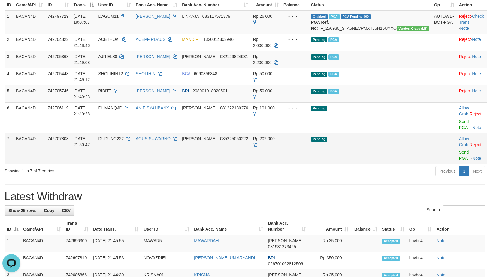
click at [457, 150] on td "Allow Grab · Reject Send PGA · Note" at bounding box center [472, 148] width 31 height 31
click at [459, 155] on link "Send PGA" at bounding box center [464, 155] width 10 height 11
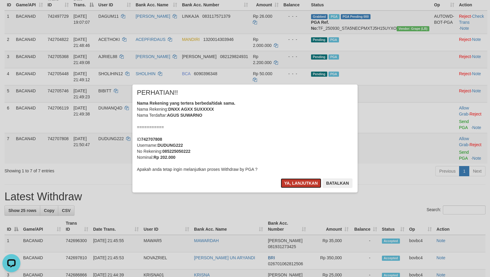
click at [311, 181] on button "Ya, lanjutkan" at bounding box center [301, 183] width 41 height 10
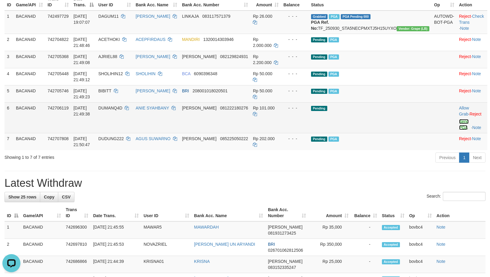
click at [459, 128] on link "Send PGA" at bounding box center [464, 124] width 10 height 11
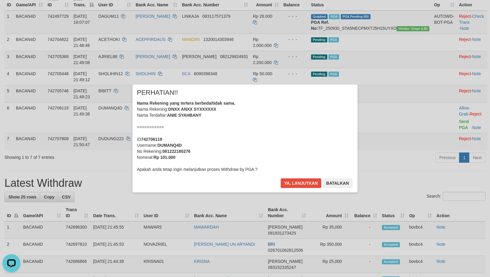
click at [285, 188] on div "Ya, lanjutkan Batalkan" at bounding box center [316, 185] width 73 height 14
click at [287, 183] on button "Ya, lanjutkan" at bounding box center [301, 183] width 41 height 10
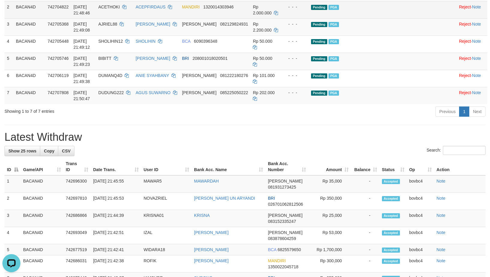
scroll to position [135, 0]
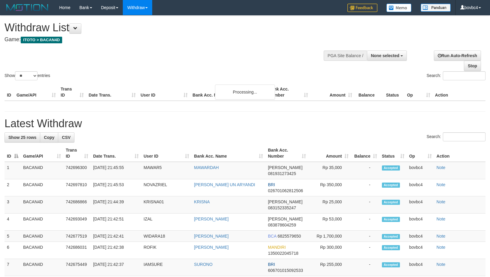
select select
select select "**"
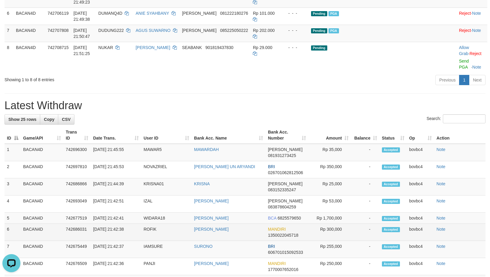
scroll to position [169, 0]
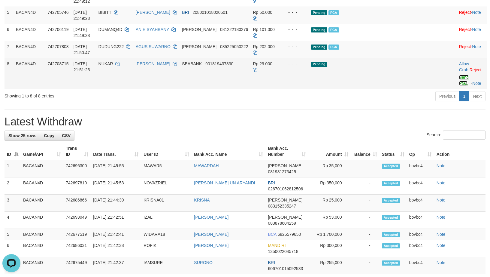
click at [459, 83] on link "Send PGA" at bounding box center [464, 80] width 10 height 11
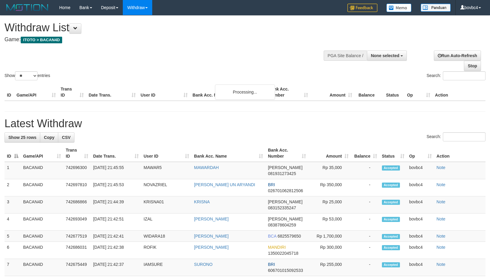
select select
select select "**"
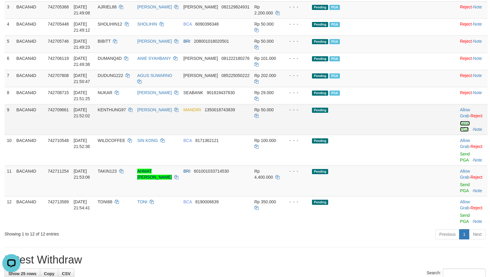
click at [460, 129] on link "Send PGA" at bounding box center [465, 126] width 10 height 11
click at [460, 153] on link "Send PGA" at bounding box center [465, 156] width 10 height 11
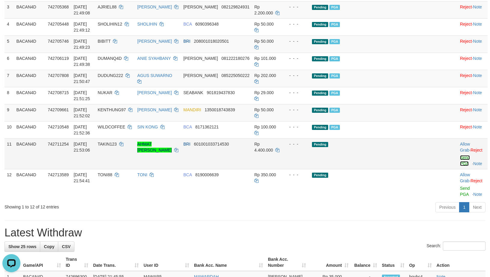
click at [460, 164] on link "Send PGA" at bounding box center [465, 160] width 10 height 11
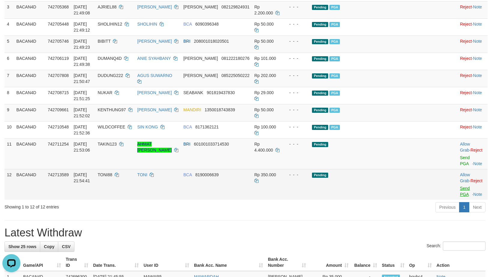
click at [460, 191] on link "Send PGA" at bounding box center [465, 191] width 10 height 11
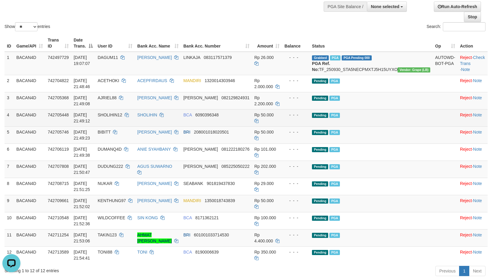
scroll to position [50, 0]
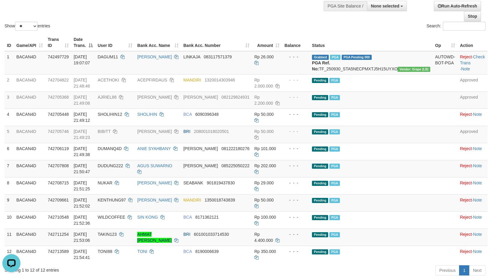
click at [301, 24] on div "Search:" at bounding box center [368, 27] width 236 height 11
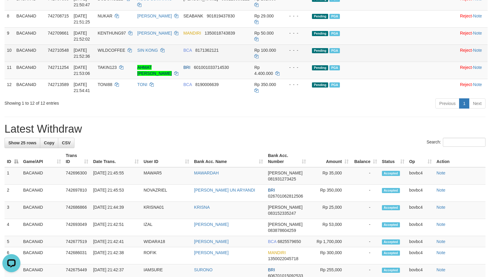
scroll to position [230, 0]
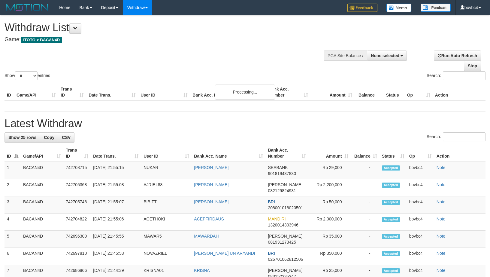
select select
select select "**"
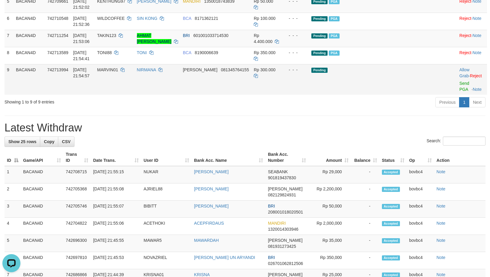
click at [457, 95] on td "Allow Grab · Reject Send PGA · Note" at bounding box center [472, 79] width 30 height 31
click at [460, 92] on link "Send PGA" at bounding box center [465, 86] width 10 height 11
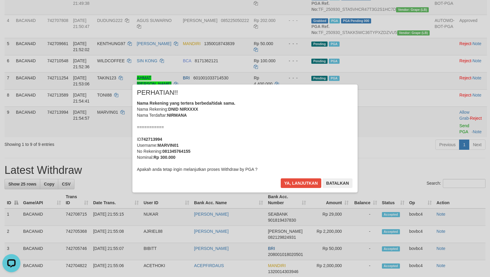
scroll to position [108, 0]
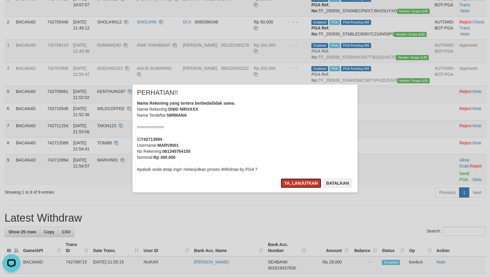
click at [283, 181] on button "Ya, lanjutkan" at bounding box center [301, 183] width 41 height 10
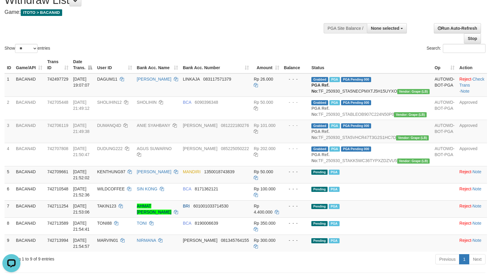
scroll to position [17, 0]
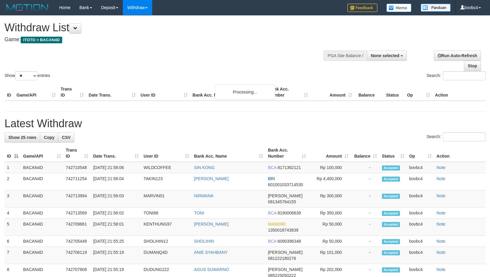
select select
select select "**"
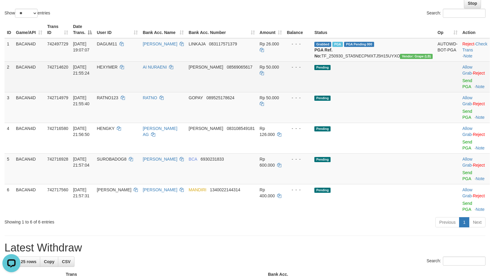
click at [463, 78] on div at bounding box center [475, 77] width 25 height 2
click at [463, 87] on link "Send PGA" at bounding box center [468, 83] width 10 height 11
click at [463, 139] on link "Send PGA" at bounding box center [468, 144] width 10 height 11
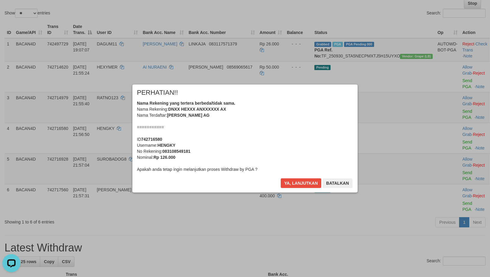
click at [299, 188] on div "Ya, lanjutkan Batalkan" at bounding box center [316, 185] width 73 height 14
click at [298, 183] on button "Ya, lanjutkan" at bounding box center [301, 183] width 41 height 10
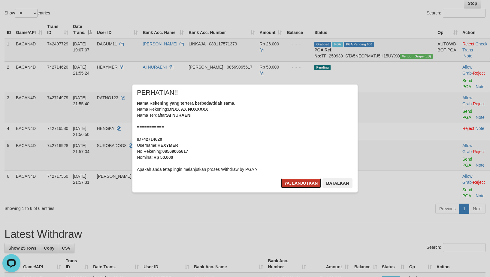
click at [297, 182] on button "Ya, lanjutkan" at bounding box center [301, 183] width 41 height 10
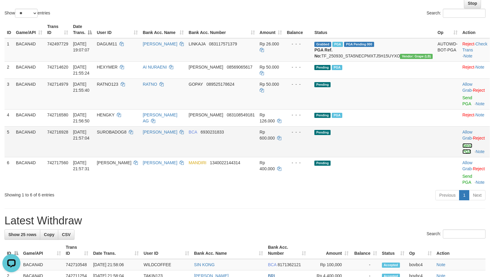
click at [463, 145] on link "Send PGA" at bounding box center [468, 148] width 10 height 11
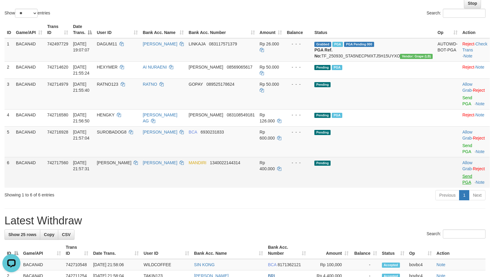
click at [463, 174] on link "Send PGA" at bounding box center [468, 179] width 10 height 11
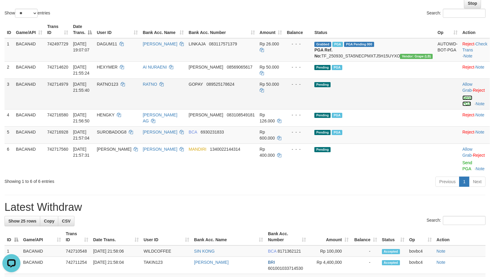
click at [463, 105] on link "Send PGA" at bounding box center [468, 100] width 10 height 11
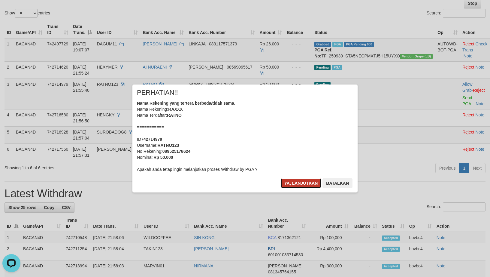
click at [309, 179] on button "Ya, lanjutkan" at bounding box center [301, 183] width 41 height 10
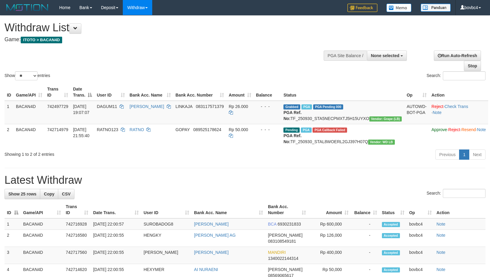
select select
select select "**"
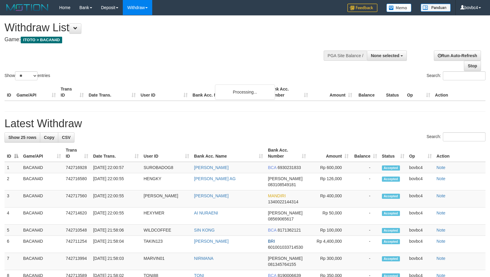
select select
select select "**"
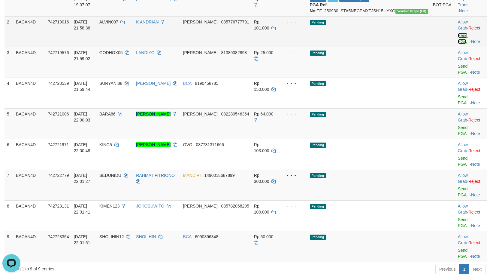
click at [462, 44] on link "Send PGA" at bounding box center [463, 38] width 10 height 11
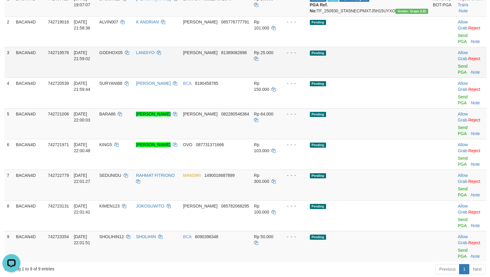
click at [458, 66] on link "Send PGA" at bounding box center [463, 69] width 10 height 11
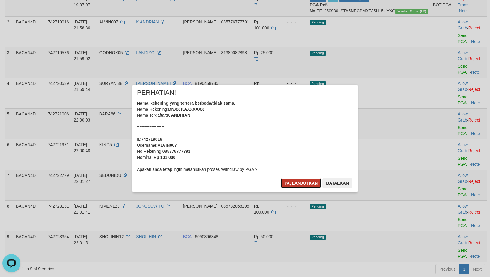
click at [300, 181] on button "Ya, lanjutkan" at bounding box center [301, 183] width 41 height 10
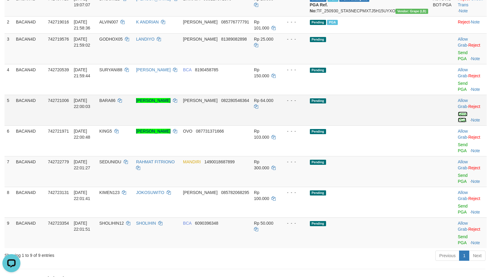
click at [460, 111] on link "Send PGA" at bounding box center [463, 116] width 10 height 11
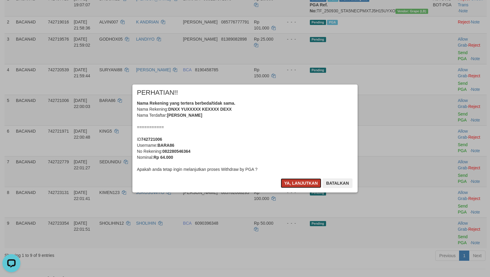
click at [294, 182] on button "Ya, lanjutkan" at bounding box center [301, 183] width 41 height 10
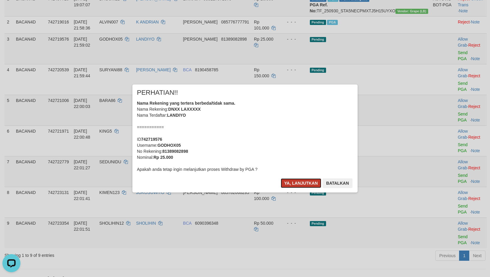
click at [294, 182] on button "Ya, lanjutkan" at bounding box center [301, 183] width 41 height 10
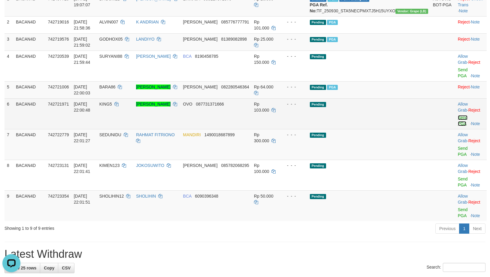
click at [459, 117] on link "Send PGA" at bounding box center [463, 120] width 10 height 11
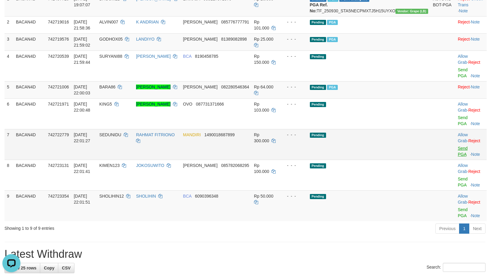
click at [461, 146] on link "Send PGA" at bounding box center [463, 151] width 10 height 11
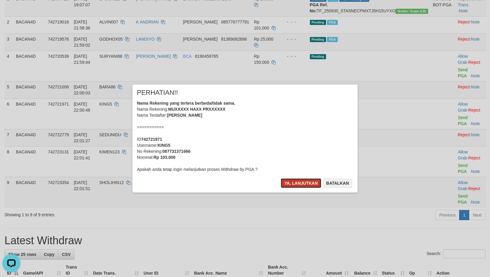
click at [298, 181] on button "Ya, lanjutkan" at bounding box center [301, 183] width 41 height 10
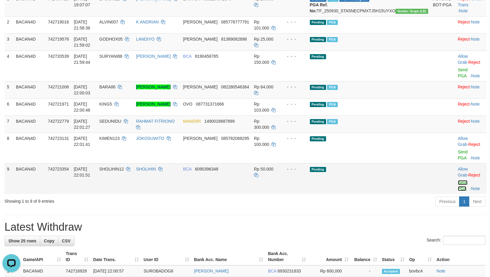
click at [461, 180] on link "Send PGA" at bounding box center [463, 185] width 10 height 11
click at [461, 151] on link "Send PGA" at bounding box center [463, 154] width 10 height 11
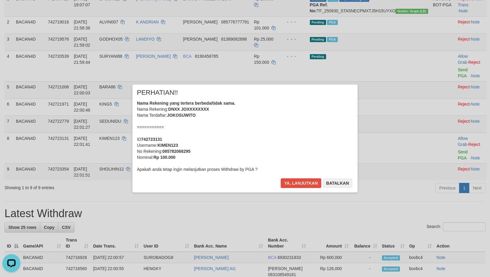
click at [307, 177] on div "× PERHATIAN!! Nama Rekening yang tertera berbeda/tidak sama. Nama Rekening: DNX…" at bounding box center [244, 138] width 225 height 108
click at [309, 177] on div "× PERHATIAN!! Nama Rekening yang tertera berbeda/tidak sama. Nama Rekening: DNX…" at bounding box center [244, 138] width 225 height 108
click at [304, 182] on button "Ya, lanjutkan" at bounding box center [301, 183] width 41 height 10
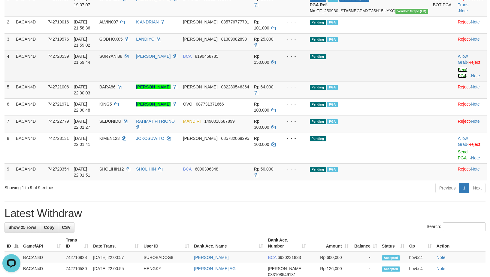
click at [458, 76] on link "Send PGA" at bounding box center [463, 72] width 10 height 11
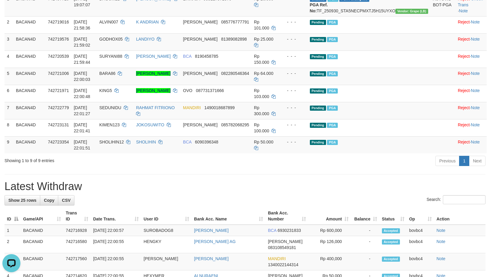
click at [207, 168] on div "Previous 1 Next" at bounding box center [347, 161] width 286 height 13
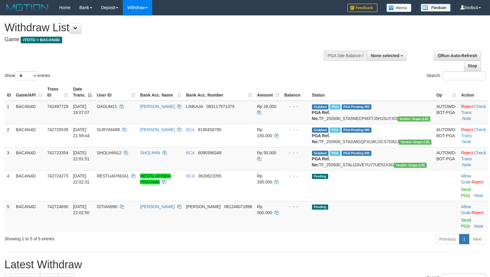
select select
select select "**"
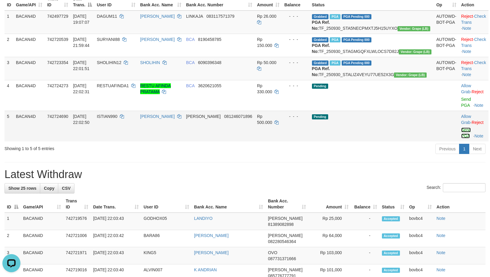
click at [461, 138] on link "Send PGA" at bounding box center [466, 132] width 10 height 11
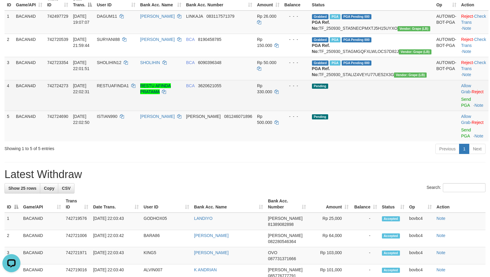
click at [461, 108] on link "Send PGA" at bounding box center [466, 102] width 10 height 11
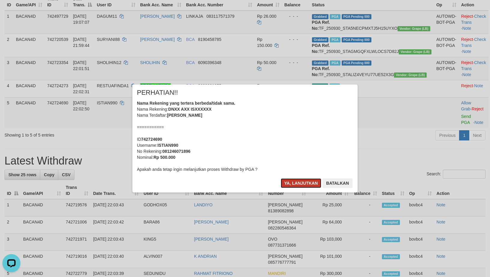
click at [294, 181] on button "Ya, lanjutkan" at bounding box center [301, 183] width 41 height 10
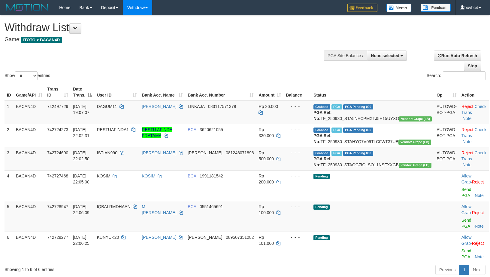
select select
select select "**"
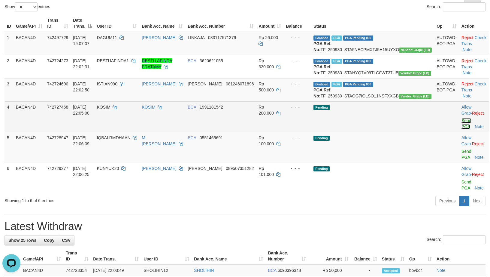
click at [462, 129] on link "Send PGA" at bounding box center [467, 123] width 10 height 11
click at [462, 160] on link "Send PGA" at bounding box center [467, 154] width 10 height 11
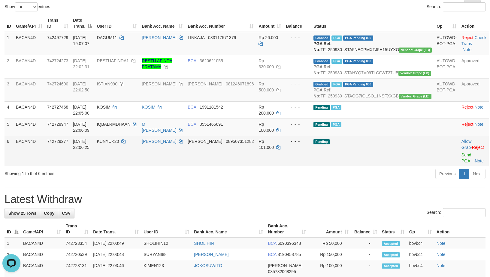
click at [459, 166] on td "Allow Grab · Reject Send PGA · Note" at bounding box center [474, 150] width 30 height 31
click at [462, 163] on link "Send PGA" at bounding box center [467, 157] width 10 height 11
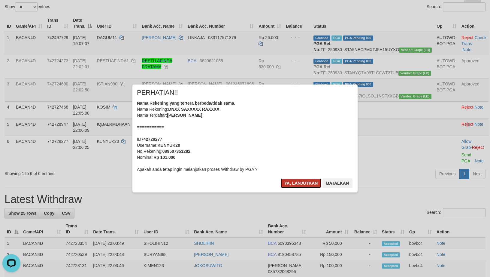
click at [299, 182] on button "Ya, lanjutkan" at bounding box center [301, 183] width 41 height 10
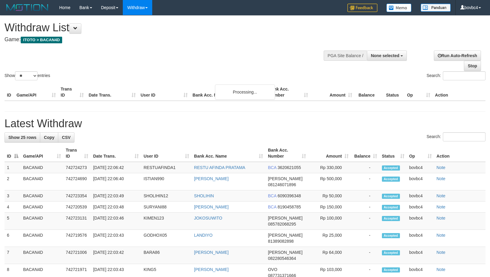
select select
select select "**"
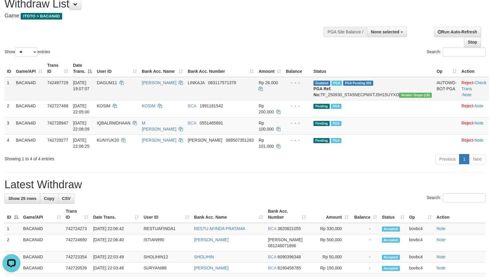
click at [185, 100] on td "[PERSON_NAME]" at bounding box center [162, 88] width 46 height 23
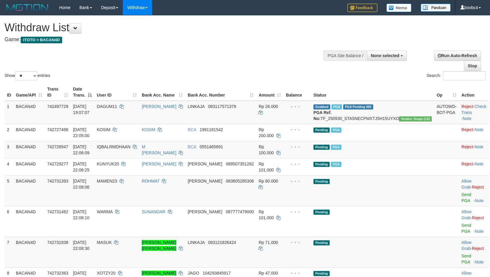
select select
select select "**"
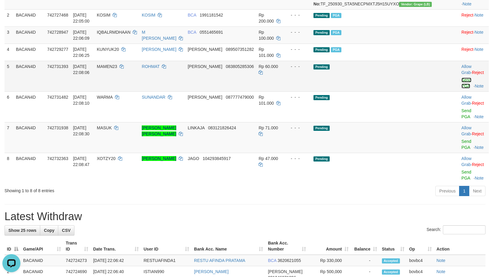
click at [462, 87] on link "Send PGA" at bounding box center [467, 83] width 10 height 11
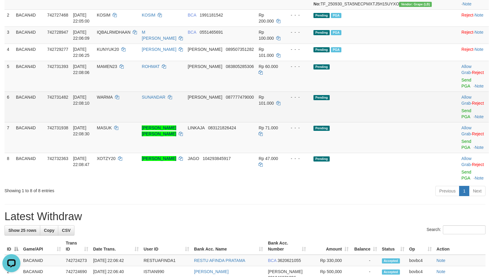
click at [459, 108] on td "Allow Grab · Reject Send PGA · Note" at bounding box center [474, 106] width 30 height 31
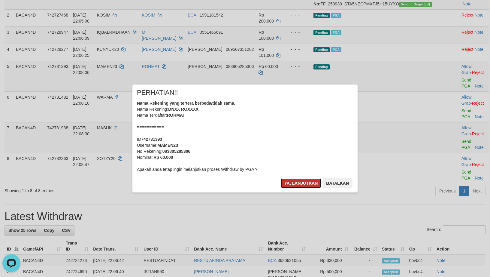
click at [311, 183] on button "Ya, lanjutkan" at bounding box center [301, 183] width 41 height 10
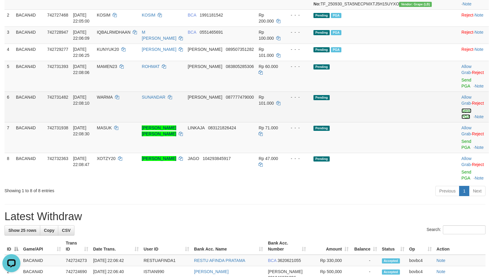
click at [462, 110] on link "Send PGA" at bounding box center [467, 113] width 10 height 11
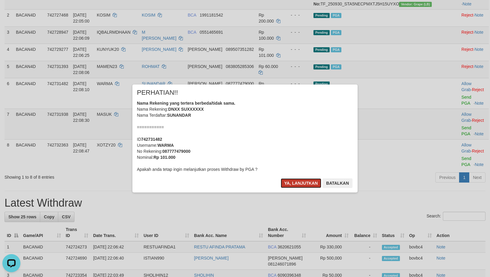
click at [301, 185] on button "Ya, lanjutkan" at bounding box center [301, 183] width 41 height 10
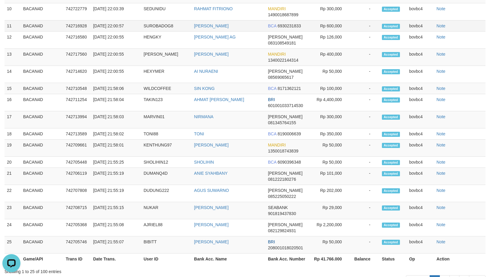
scroll to position [519, 0]
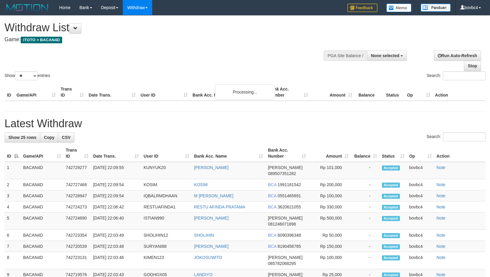
select select
select select "**"
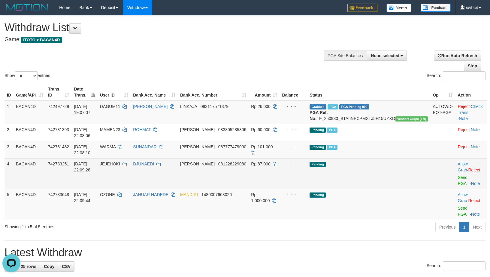
click at [455, 186] on td "Allow Grab · Reject Send PGA · Note" at bounding box center [471, 173] width 32 height 31
click at [458, 184] on link "Send PGA" at bounding box center [463, 180] width 10 height 11
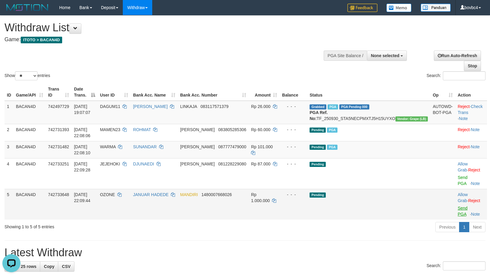
click at [462, 209] on link "Send PGA" at bounding box center [463, 210] width 10 height 11
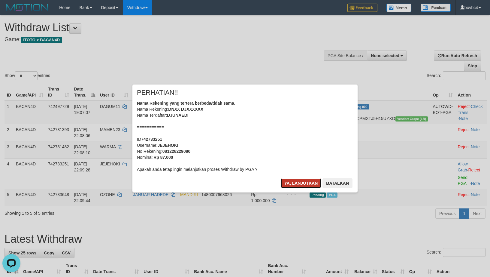
click at [298, 181] on button "Ya, lanjutkan" at bounding box center [301, 183] width 41 height 10
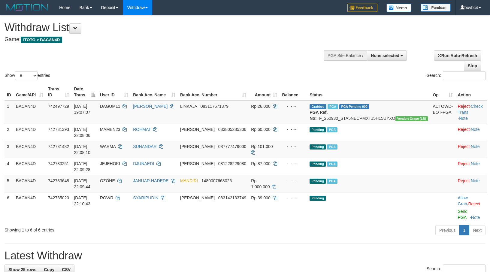
select select
select select "**"
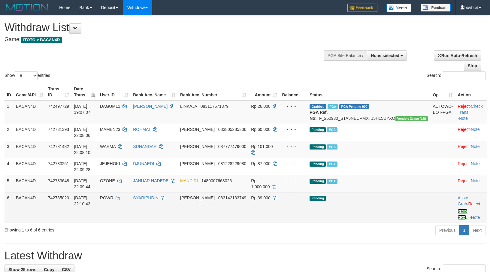
click at [458, 219] on link "Send PGA" at bounding box center [463, 214] width 10 height 11
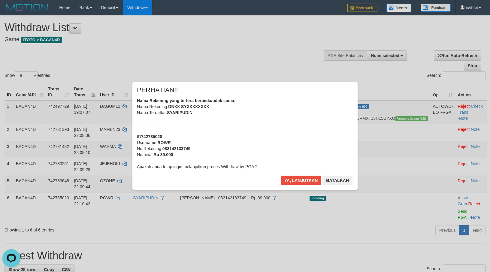
click at [295, 175] on div "× PERHATIAN!! Nama Rekening yang tertera berbeda/tidak sama. Nama Rekening: DNX…" at bounding box center [244, 136] width 225 height 108
click at [295, 177] on button "Ya, lanjutkan" at bounding box center [301, 181] width 41 height 10
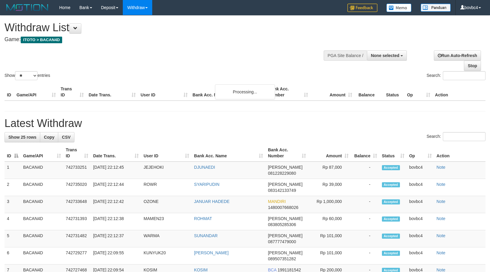
select select
select select "**"
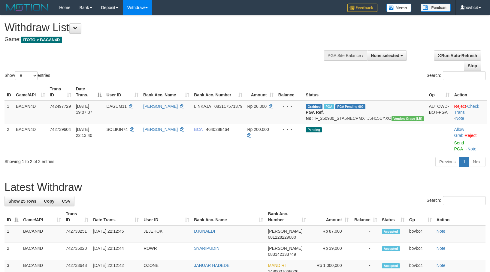
select select
select select "**"
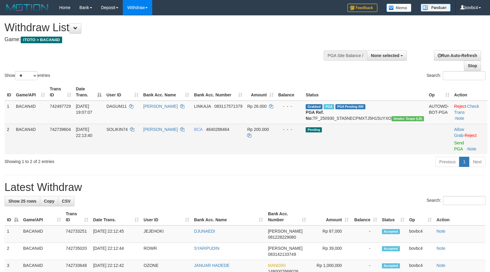
click at [453, 146] on td "Allow Grab · Reject Send PGA · Note" at bounding box center [469, 139] width 35 height 31
click at [455, 150] on link "Send PGA" at bounding box center [460, 146] width 10 height 11
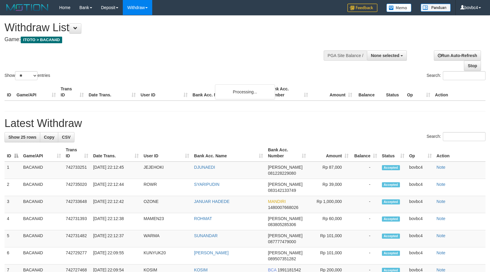
select select
select select "**"
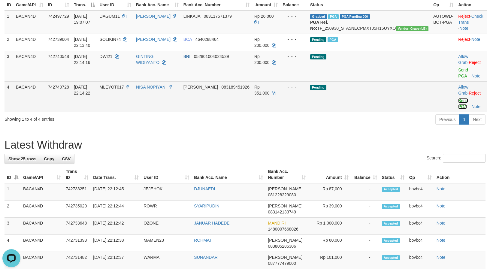
click at [459, 103] on link "Send PGA" at bounding box center [463, 103] width 10 height 11
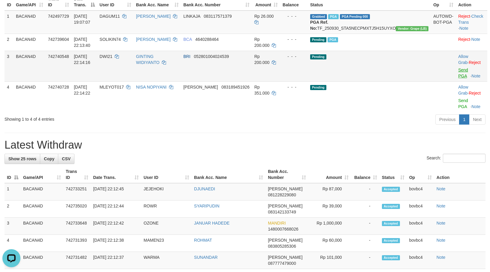
click at [458, 74] on link "Send PGA" at bounding box center [463, 73] width 10 height 11
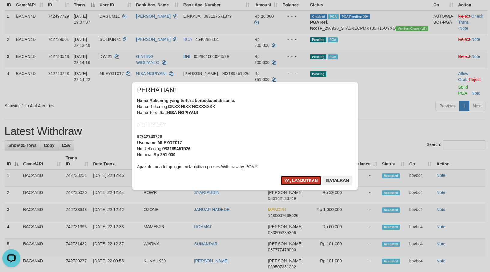
click at [305, 180] on button "Ya, lanjutkan" at bounding box center [301, 181] width 41 height 10
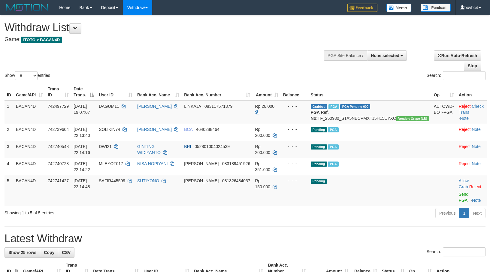
select select
select select "**"
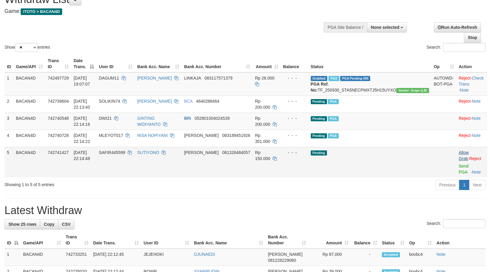
scroll to position [24, 0]
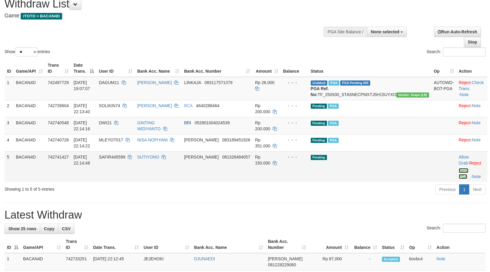
click at [459, 177] on link "Send PGA" at bounding box center [464, 173] width 10 height 11
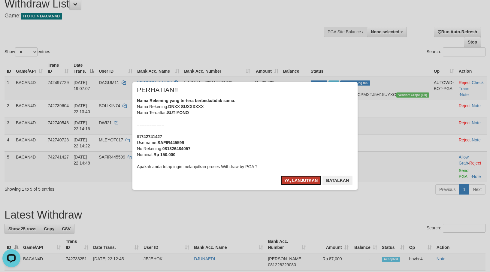
click at [313, 178] on button "Ya, lanjutkan" at bounding box center [301, 181] width 41 height 10
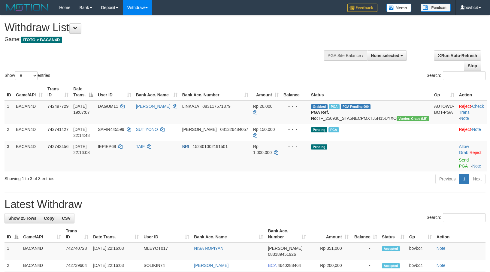
select select
select select "**"
click at [459, 164] on link "Send PGA" at bounding box center [464, 163] width 10 height 11
